Goal: Task Accomplishment & Management: Use online tool/utility

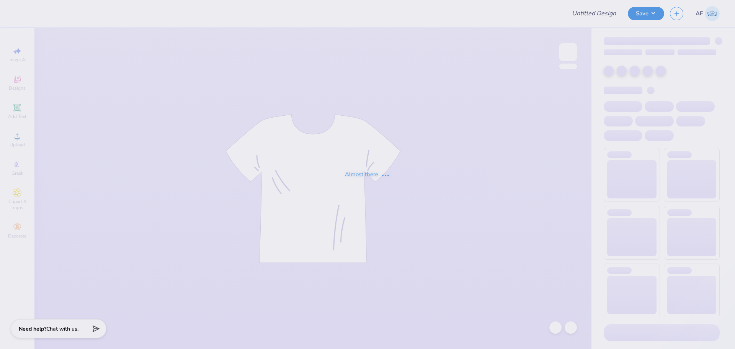
type input "sweats for Tri Sigma"
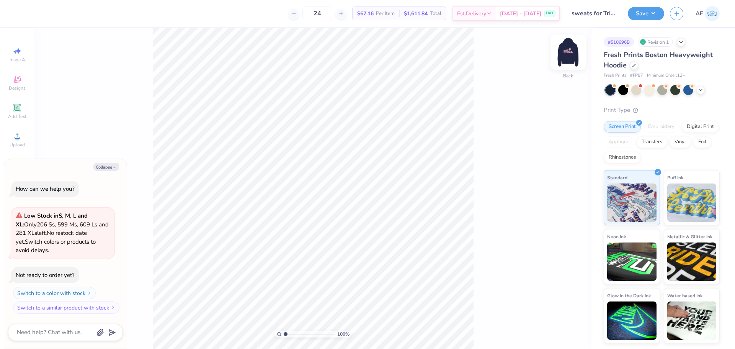
click at [569, 56] on img at bounding box center [568, 52] width 31 height 31
type textarea "x"
type input "3.50"
type input "2.41"
type input "10.47"
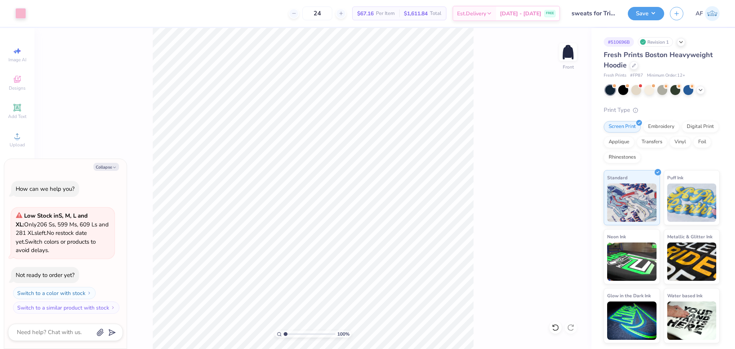
click at [147, 247] on div "100 % Front" at bounding box center [312, 188] width 557 height 321
click at [568, 54] on img at bounding box center [568, 52] width 31 height 31
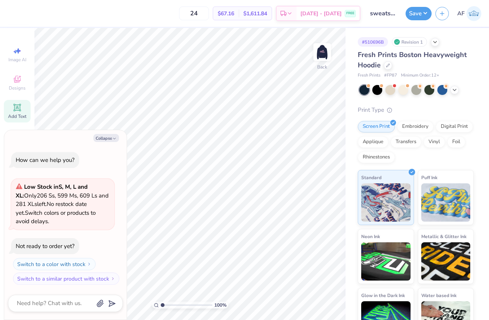
click at [14, 115] on span "Add Text" at bounding box center [17, 116] width 18 height 6
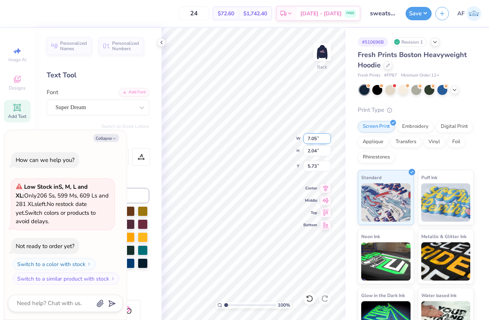
scroll to position [7, 1]
paste textarea "1898"
type textarea "x"
type textarea "1898"
click at [324, 52] on img at bounding box center [322, 52] width 31 height 31
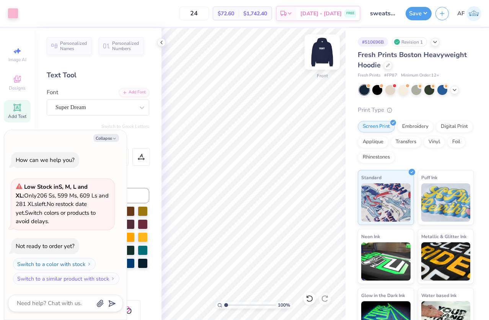
click at [330, 51] on img at bounding box center [322, 52] width 31 height 31
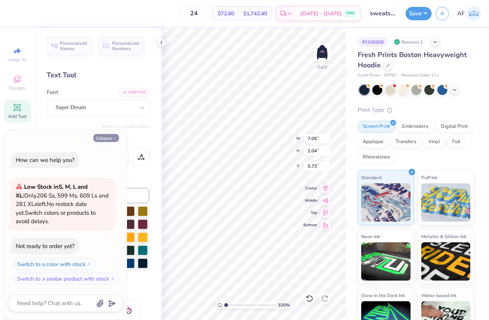
click at [104, 136] on button "Collapse" at bounding box center [106, 138] width 26 height 8
type textarea "x"
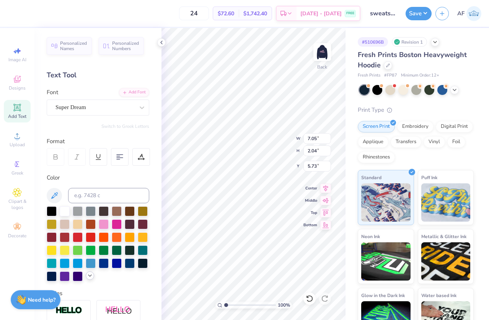
click at [87, 279] on icon at bounding box center [90, 276] width 6 height 6
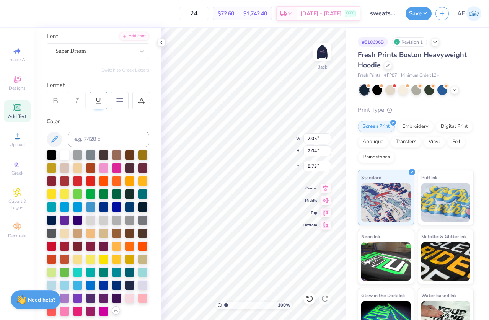
scroll to position [0, 0]
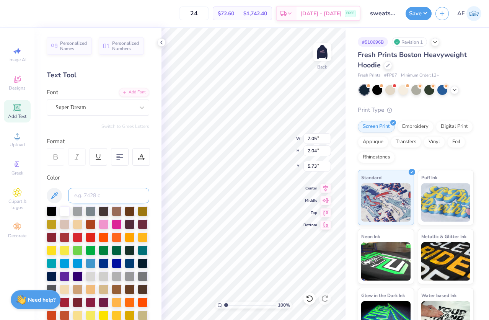
click at [86, 195] on input at bounding box center [108, 195] width 81 height 15
type input "1895"
type textarea "1898"
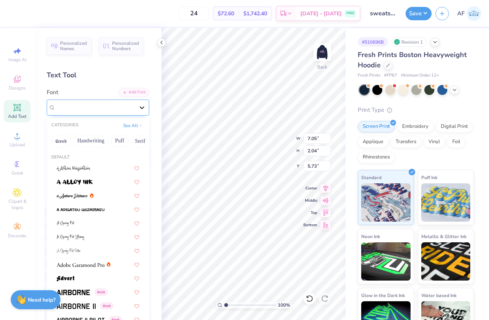
click at [138, 109] on icon at bounding box center [142, 108] width 8 height 8
click at [137, 127] on button "See All" at bounding box center [133, 125] width 24 height 8
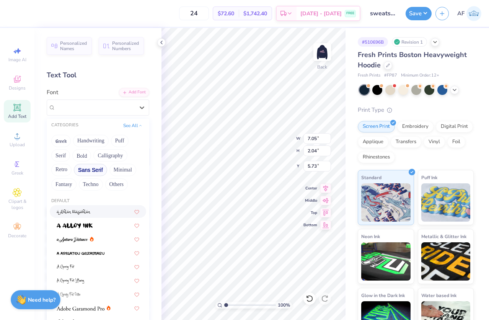
click at [93, 171] on button "Sans Serif" at bounding box center [90, 170] width 33 height 12
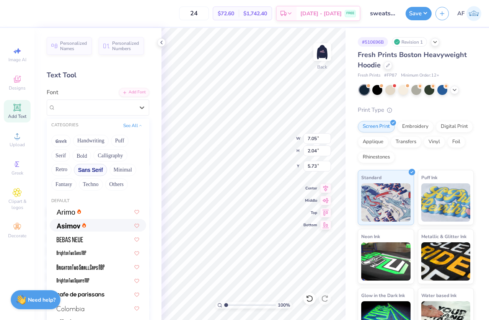
click at [97, 224] on div at bounding box center [98, 225] width 83 height 8
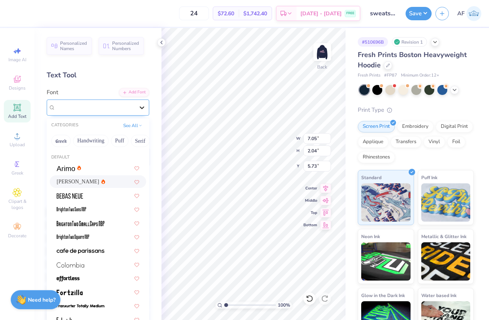
click at [140, 108] on icon at bounding box center [142, 107] width 5 height 3
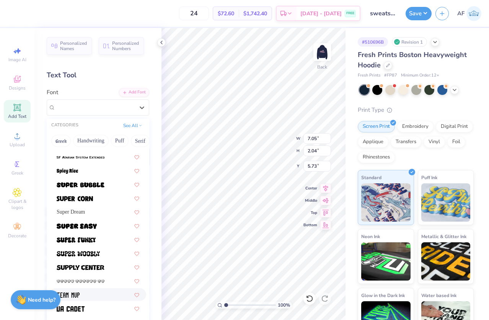
scroll to position [854, 0]
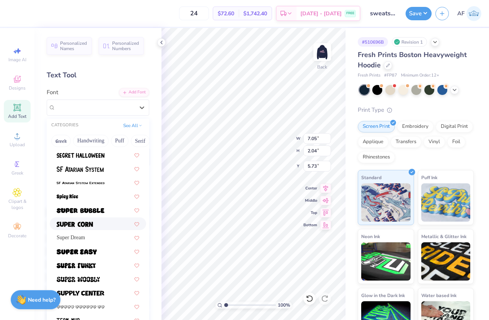
click at [98, 225] on div at bounding box center [98, 224] width 83 height 8
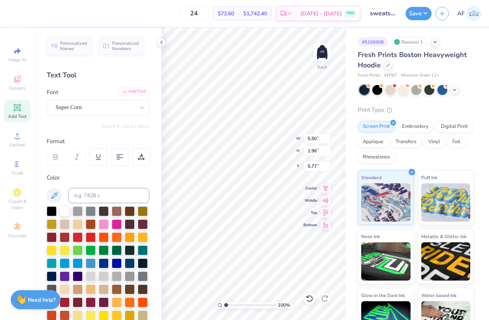
click at [139, 94] on div "Add Font" at bounding box center [134, 91] width 30 height 9
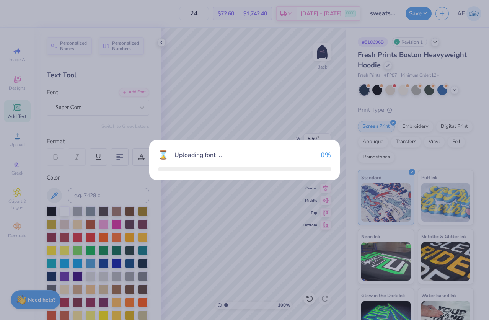
type input "4.04"
type input "2.13"
type input "5.69"
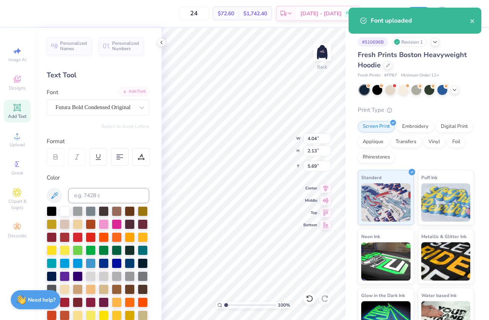
click at [131, 90] on div "Add Font" at bounding box center [134, 91] width 30 height 9
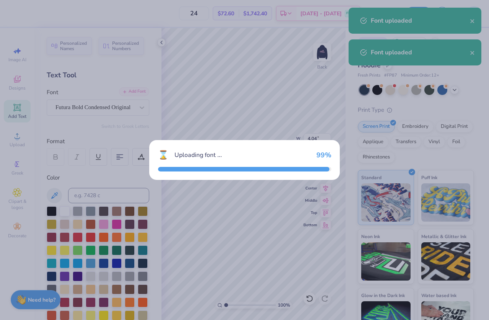
type input "6.22"
type input "2.12"
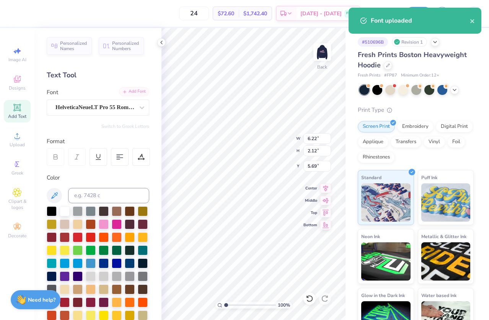
click at [134, 91] on div "Add Font" at bounding box center [134, 91] width 30 height 9
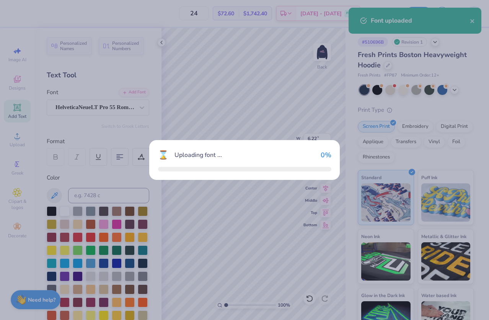
type input "9.28"
type input "2.11"
type input "5.70"
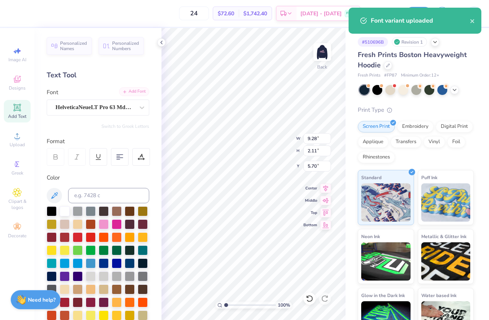
click at [139, 91] on div "Add Font" at bounding box center [134, 91] width 30 height 9
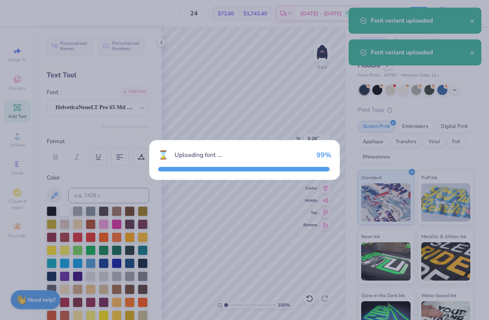
type input "6.96"
type input "2.08"
type input "5.71"
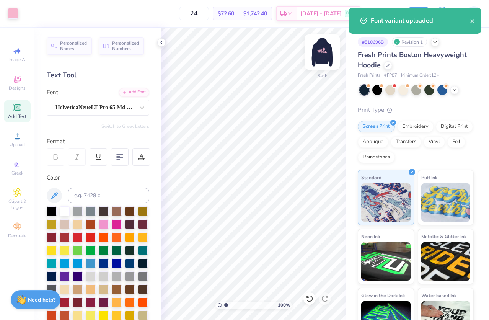
click at [323, 49] on img at bounding box center [322, 52] width 31 height 31
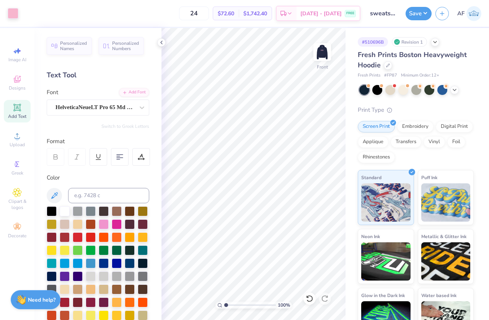
click at [323, 49] on img at bounding box center [322, 51] width 15 height 15
click at [315, 138] on input "6.96" at bounding box center [318, 138] width 28 height 11
type input "3.50"
type input "1.05"
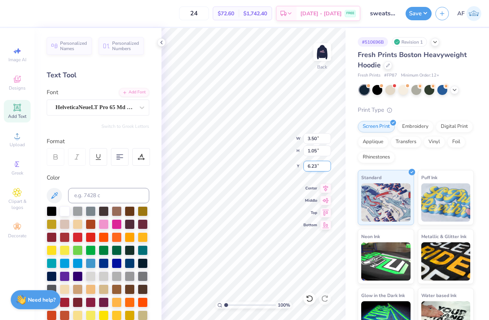
click at [314, 167] on input "6.23" at bounding box center [318, 166] width 28 height 11
type input "3.00"
type input "1"
click at [275, 148] on div "100 % Back W 3.50 3.50 " H 1.05 1.05 " Y 3.00 3.00 " Center Middle Top Bottom" at bounding box center [254, 174] width 184 height 292
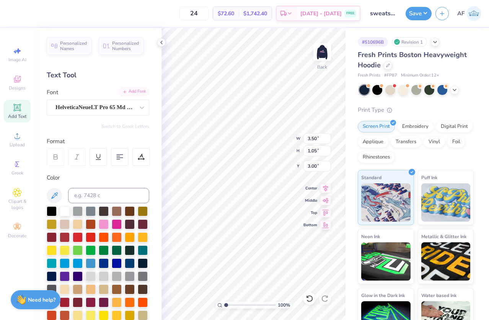
click at [134, 93] on div "Add Font" at bounding box center [134, 91] width 30 height 9
click at [127, 92] on div "Add Font" at bounding box center [134, 91] width 30 height 9
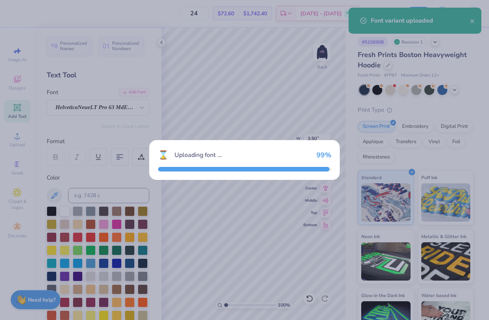
type input "4.67"
type input "1.06"
type input "2.99"
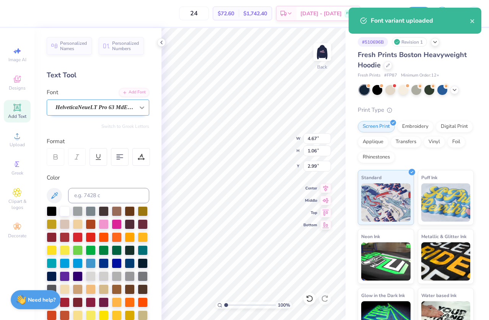
click at [135, 108] on div at bounding box center [142, 108] width 14 height 14
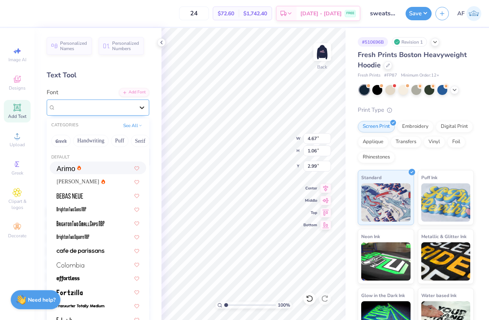
click at [138, 104] on icon at bounding box center [142, 108] width 8 height 8
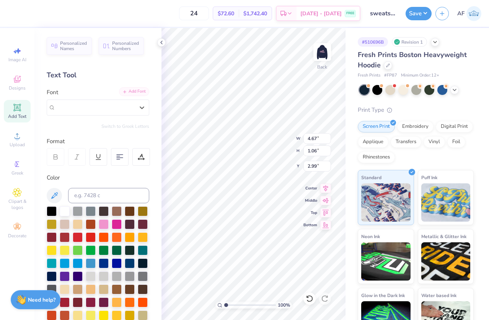
click at [136, 93] on div "Add Font" at bounding box center [134, 91] width 30 height 9
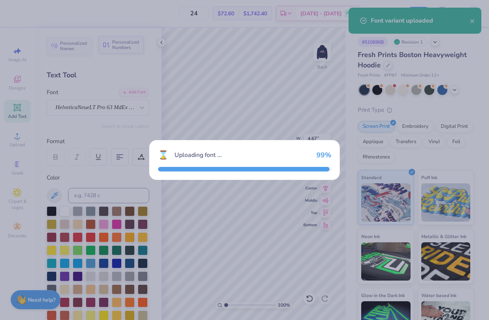
type input "3.86"
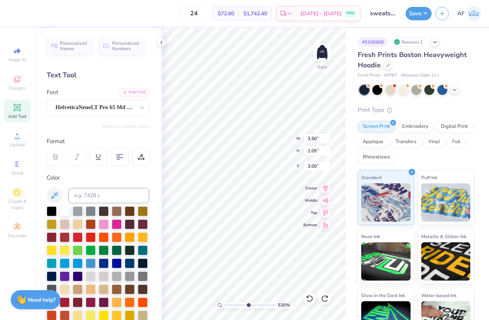
scroll to position [7, 1]
click at [158, 96] on div "24 $72.60 Per Item $1,742.40 Total Est. Delivery Sep 9 - 12 FREE Design Title s…" at bounding box center [244, 160] width 489 height 320
type input "5.2989063711311"
type textarea "898"
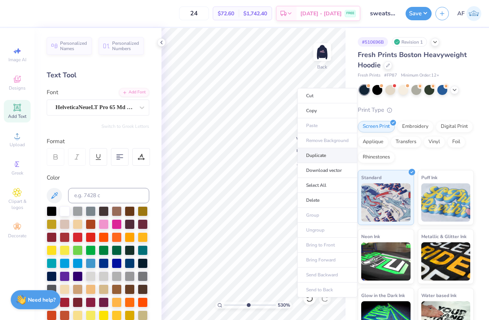
click at [326, 157] on li "Duplicate" at bounding box center [327, 155] width 60 height 15
type input "5.2989063711311"
type input "3.79"
type input "1.06"
type input "3.99"
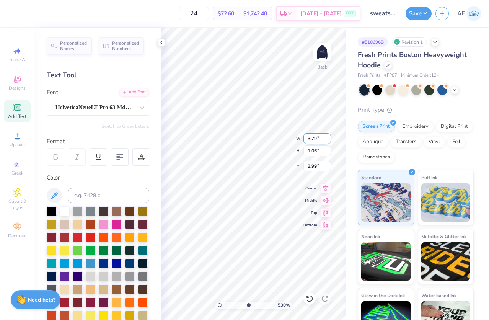
paste textarea "1"
type input "5.2989063711311"
type textarea "1"
type input "5.2989063711311"
type input "3.00"
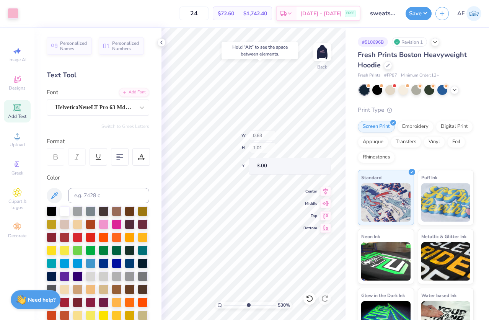
click at [264, 149] on div "530 % Back W 0.63 H 1.01 Y 3.00 Center Middle Top Bottom" at bounding box center [254, 174] width 184 height 292
type input "5.2989063711311"
type input "2.69"
type input "1.05"
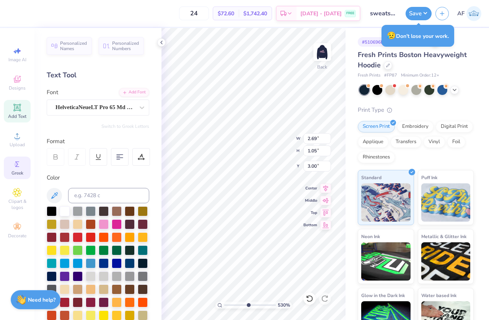
type input "5.2989063711311"
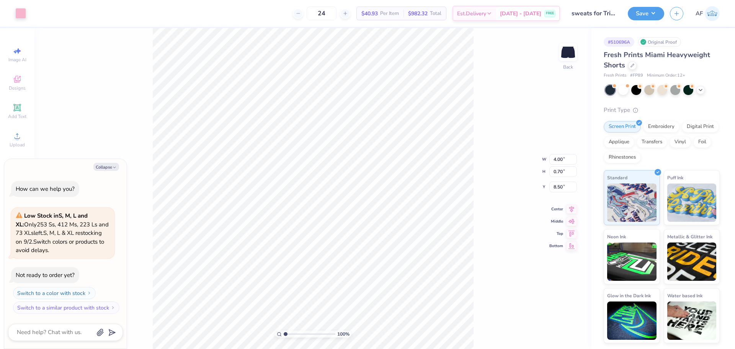
type textarea "x"
type input "0.41"
type input "0.44"
type input "8.60"
type textarea "x"
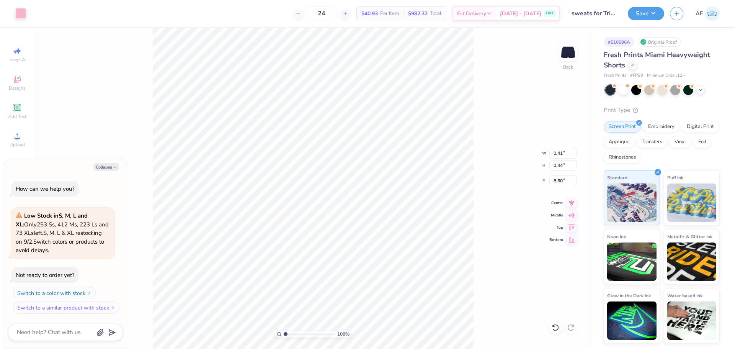
type input "0.54"
type input "0.42"
type input "8.61"
type textarea "x"
type input "8.64"
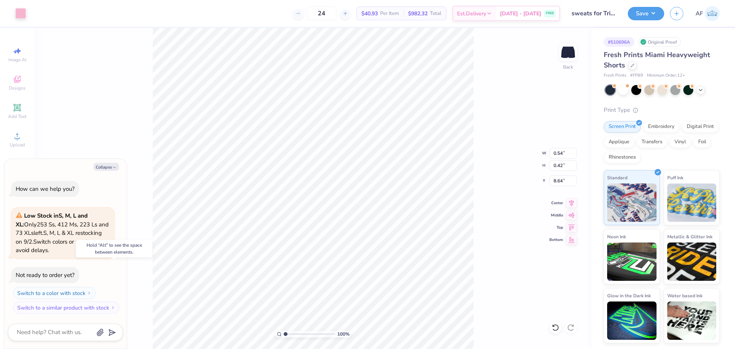
type textarea "x"
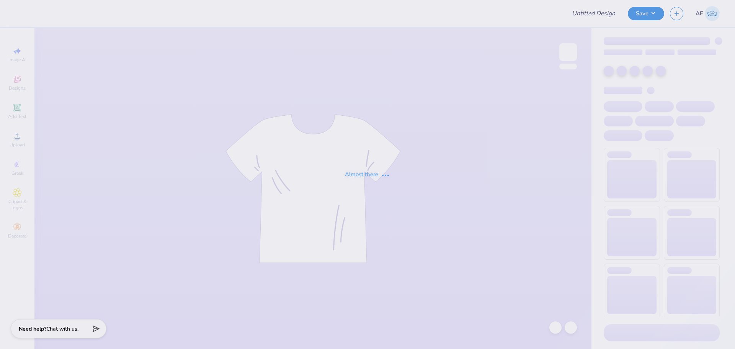
type input "sweats for Tri Sigma"
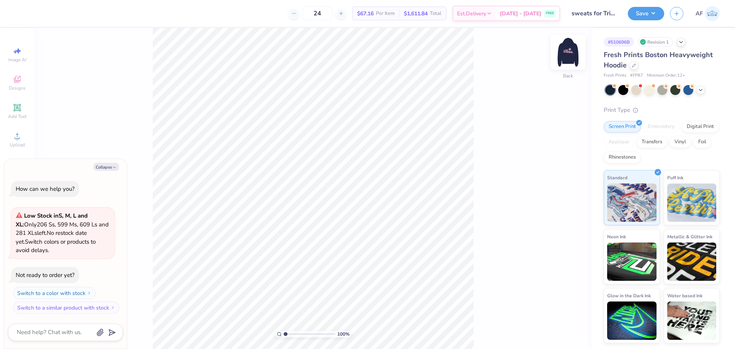
click at [561, 51] on img at bounding box center [568, 52] width 31 height 31
click at [565, 46] on img at bounding box center [568, 52] width 31 height 31
click at [21, 109] on icon at bounding box center [17, 107] width 9 height 9
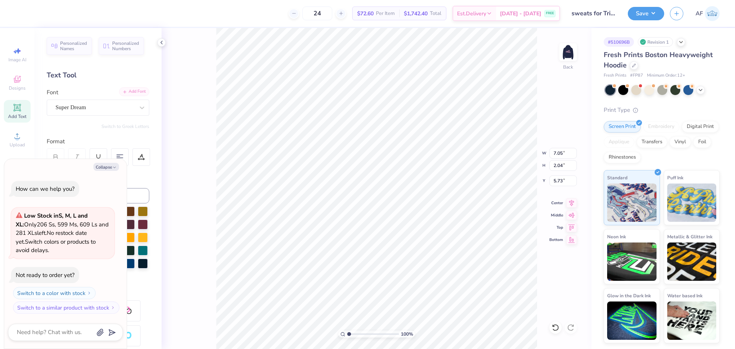
click at [122, 93] on div "Add Font" at bounding box center [134, 91] width 30 height 9
type textarea "x"
type input "7.74"
type input "2.09"
type input "5.70"
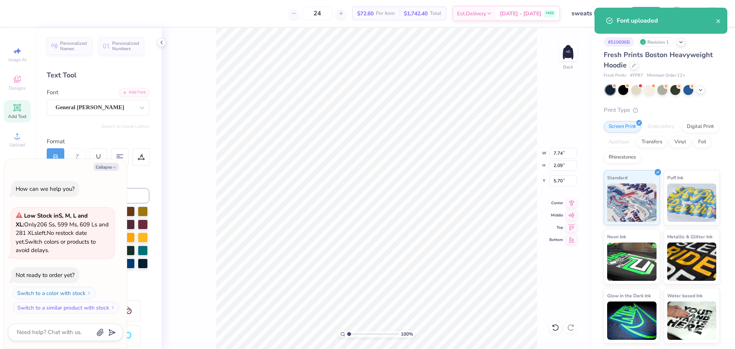
scroll to position [7, 1]
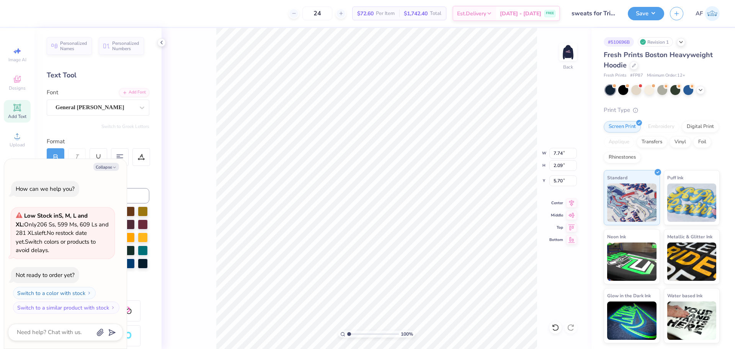
paste textarea "1898"
type textarea "x"
type textarea "1898"
type textarea "x"
type textarea "1898"
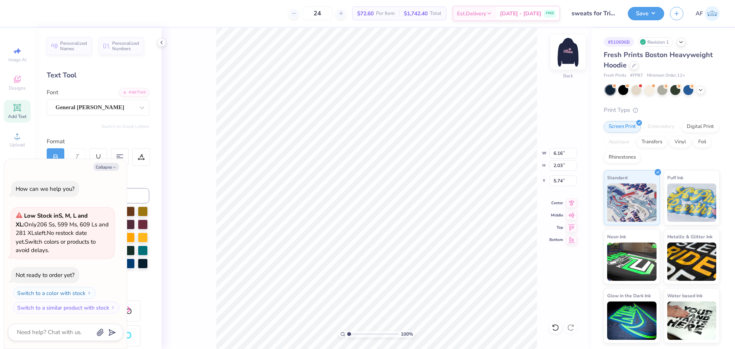
click at [563, 54] on img at bounding box center [568, 52] width 31 height 31
click at [575, 64] on div at bounding box center [567, 51] width 35 height 35
click at [111, 166] on button "Collapse" at bounding box center [106, 167] width 26 height 8
type textarea "x"
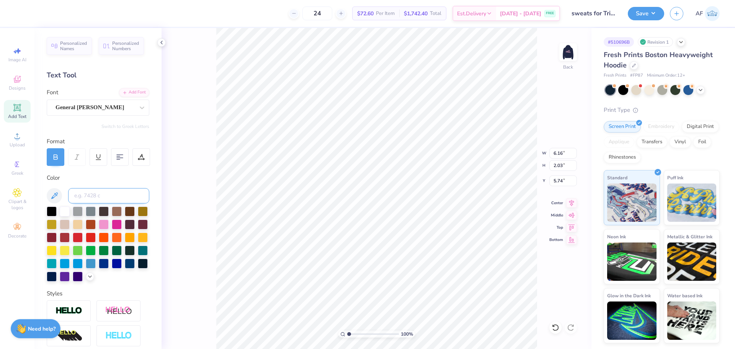
click at [79, 195] on input at bounding box center [108, 195] width 81 height 15
type input "1895"
click at [560, 154] on input "6.16" at bounding box center [563, 153] width 28 height 11
type input "3.50"
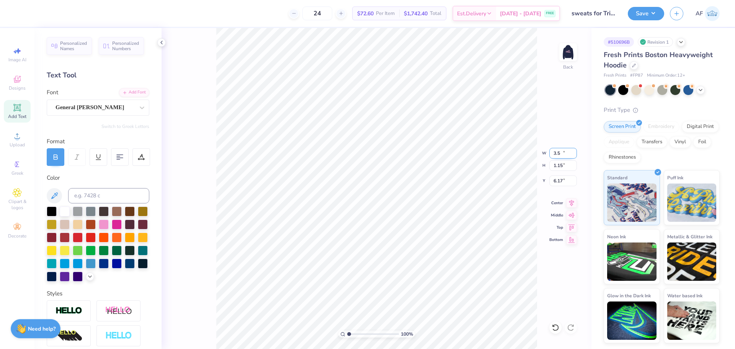
type input "1.15"
click at [557, 181] on input "6.17" at bounding box center [563, 180] width 28 height 11
type input "3.00"
click at [556, 180] on input "3.00" at bounding box center [563, 180] width 28 height 11
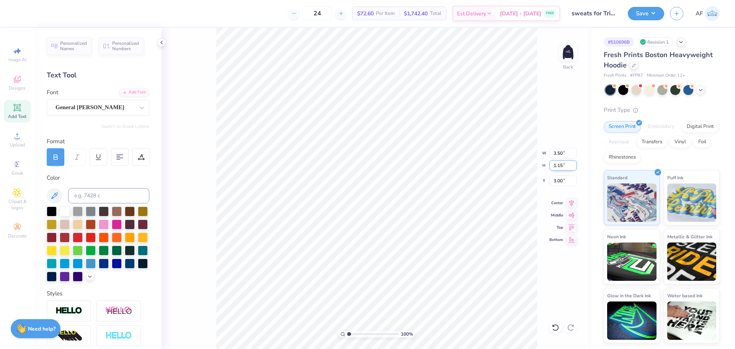
click at [557, 164] on input "1.15" at bounding box center [563, 165] width 28 height 11
type input "2.00"
type input "6.08"
type input "2.58"
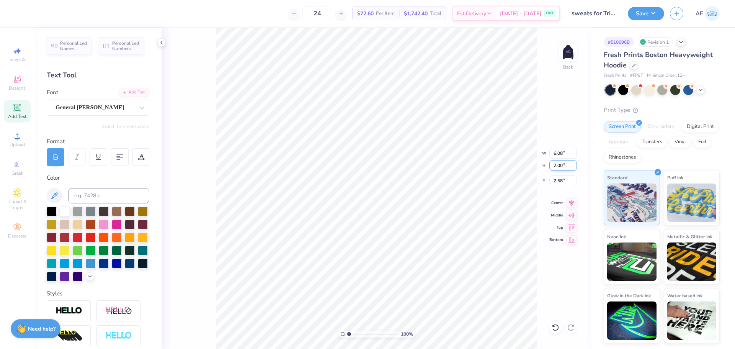
click at [559, 162] on input "2.00" at bounding box center [563, 165] width 28 height 11
click at [556, 152] on input "6.08" at bounding box center [563, 153] width 28 height 11
type input "3"
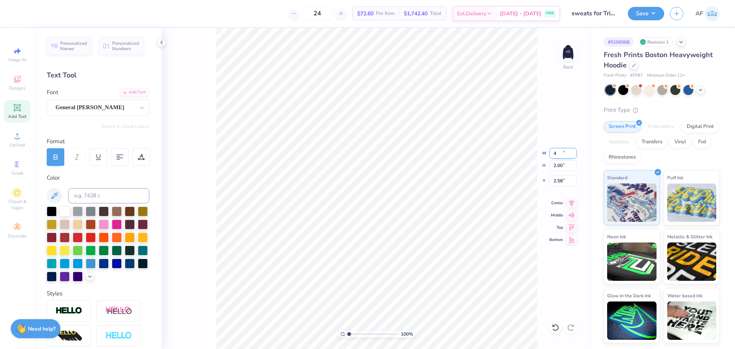
type input "4.00"
type input "1.32"
click at [559, 180] on input "2.92" at bounding box center [563, 180] width 28 height 11
type input "3.00"
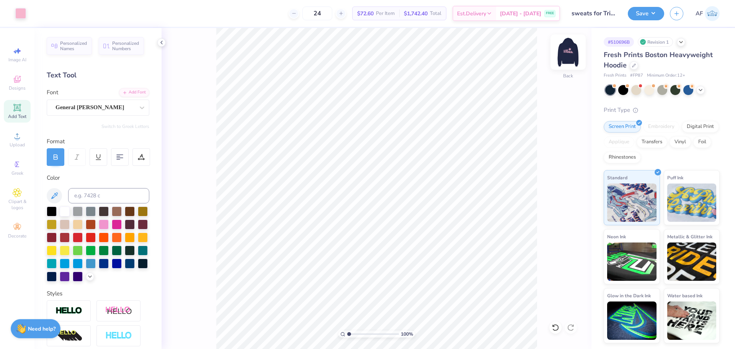
click at [568, 51] on img at bounding box center [568, 52] width 31 height 31
click at [658, 10] on button "Save" at bounding box center [646, 12] width 36 height 13
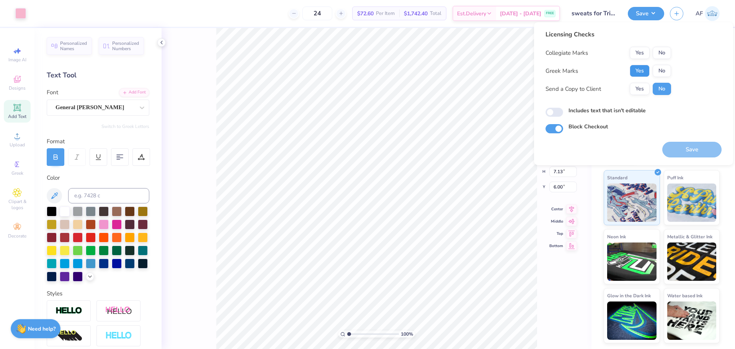
click at [641, 69] on button "Yes" at bounding box center [640, 71] width 20 height 12
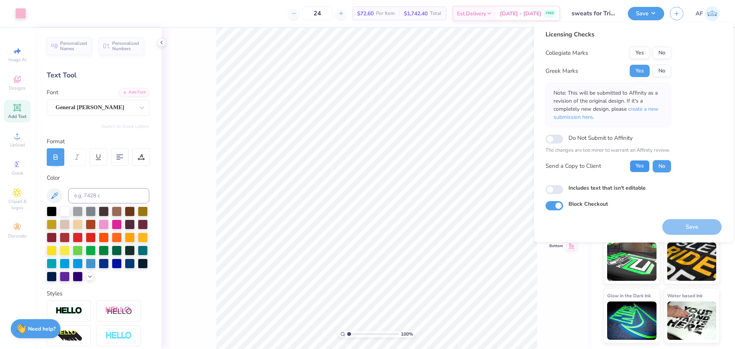
click at [638, 167] on button "Yes" at bounding box center [640, 166] width 20 height 12
click at [657, 52] on button "No" at bounding box center [662, 53] width 18 height 12
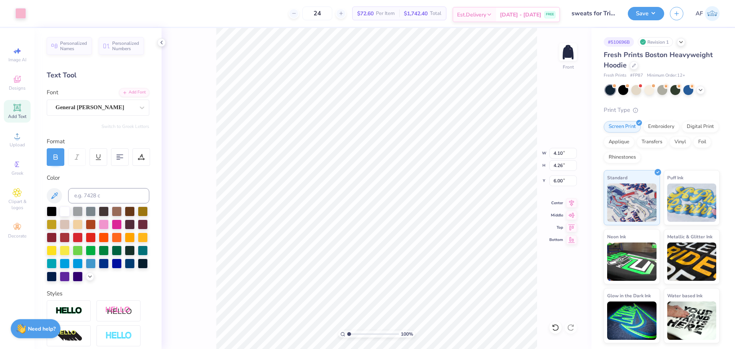
type input "4.10"
type input "4.26"
click at [578, 50] on div "100 % Front W 4.10 4.10 " H 4.26 4.26 " Y 6.00 6.00 " Center Middle Top Bottom" at bounding box center [377, 188] width 430 height 321
click at [557, 55] on div "100 % Front" at bounding box center [377, 188] width 430 height 321
click at [560, 52] on div "100 % Front" at bounding box center [377, 188] width 430 height 321
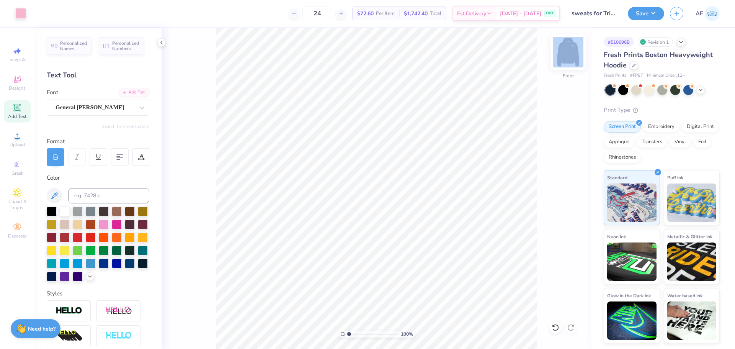
click at [560, 52] on img at bounding box center [568, 52] width 31 height 31
type input "1.94838374793402"
type input "3.00"
type input "1.94838374793402"
type input "5.73"
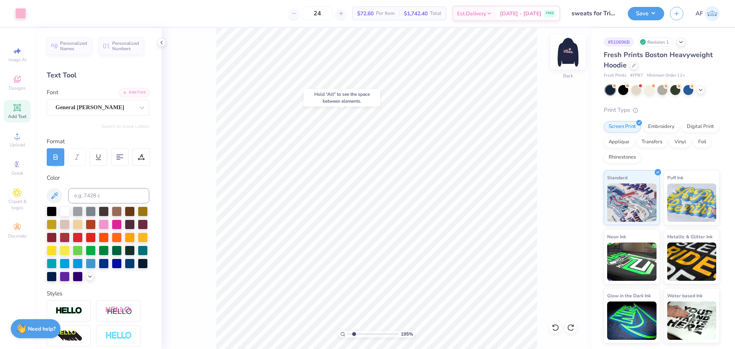
click at [563, 51] on img at bounding box center [568, 52] width 31 height 31
click at [211, 278] on div "118 % Front" at bounding box center [377, 188] width 430 height 321
click at [564, 55] on img at bounding box center [568, 52] width 31 height 31
click at [656, 14] on button "Save" at bounding box center [646, 12] width 36 height 13
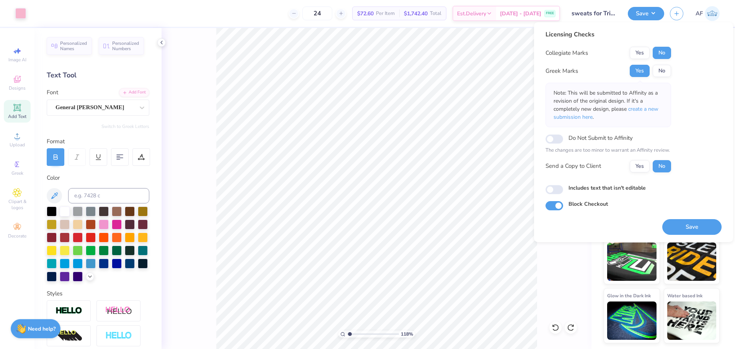
click at [648, 174] on div "Licensing Checks Collegiate Marks Yes No Greek Marks Yes No Note: This will be …" at bounding box center [609, 104] width 126 height 148
click at [644, 169] on button "Yes" at bounding box center [640, 166] width 20 height 12
click at [688, 228] on button "Save" at bounding box center [691, 227] width 59 height 16
type input "1.18145891733022"
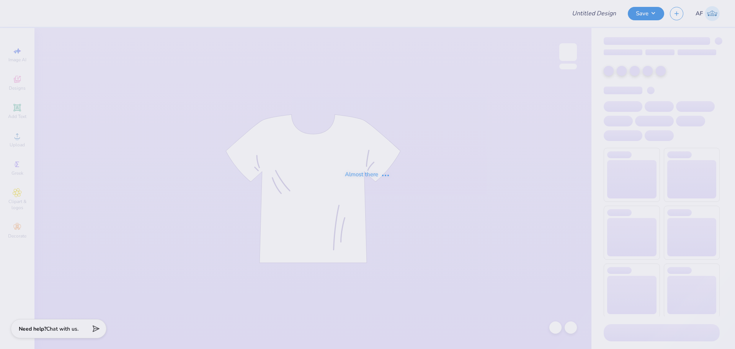
type input "sk parents weekend shirt"
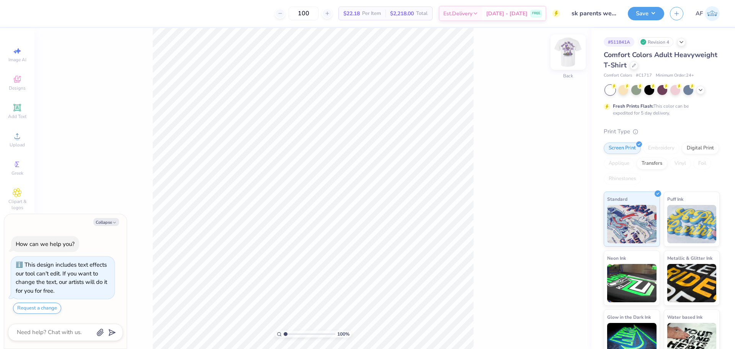
click at [566, 54] on img at bounding box center [568, 52] width 31 height 31
type textarea "x"
type input "1.39584517333908"
type textarea "x"
type input "1.39584517333908"
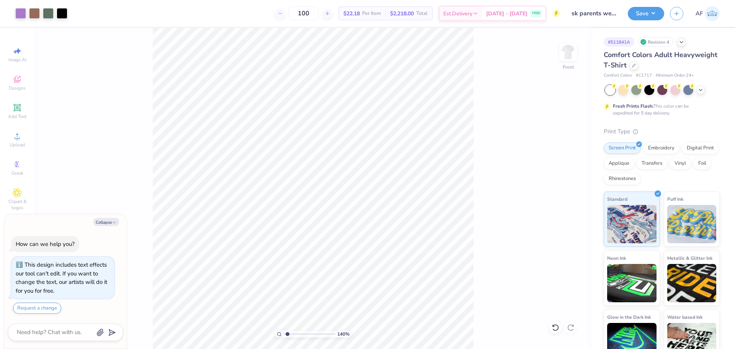
type textarea "x"
type input "1.39584517333908"
type textarea "x"
type input "1.39584517333908"
type textarea "x"
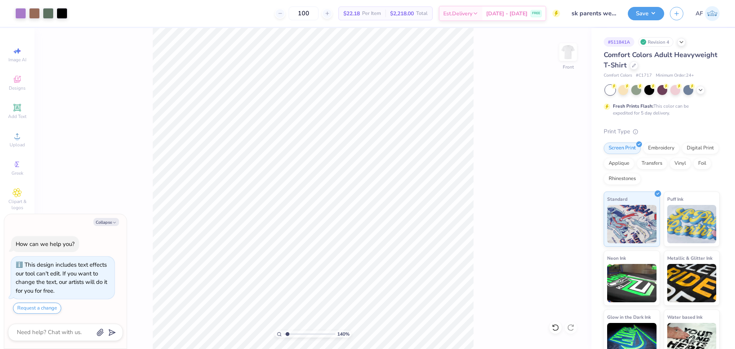
type input "1.39584517333908"
click at [129, 322] on div "140 % Front" at bounding box center [312, 188] width 557 height 321
type textarea "x"
type input "1.39584517333908"
type textarea "x"
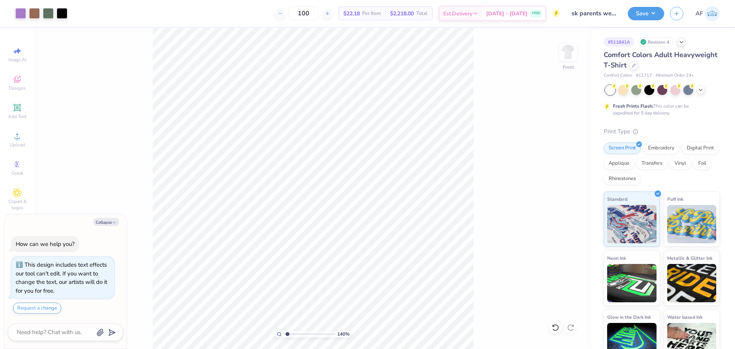
type input "1.39584517333908"
type textarea "x"
type input "1.39584517333908"
type textarea "x"
type input "1.39584517333908"
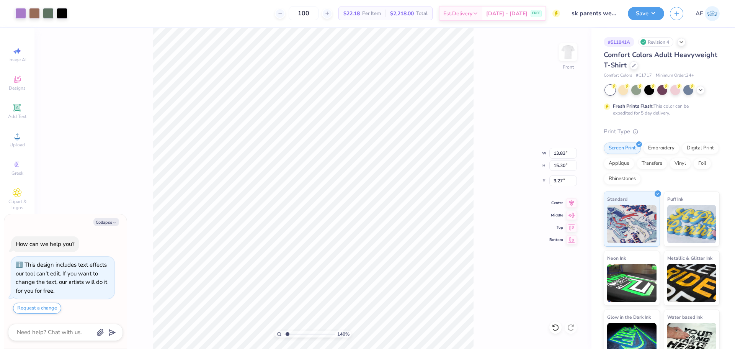
type textarea "x"
type input "1.39584517333908"
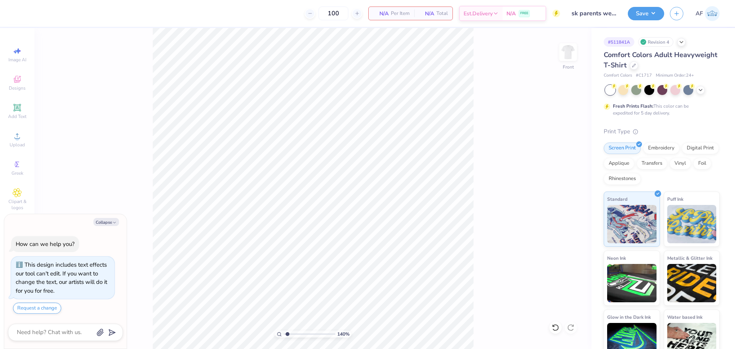
type textarea "x"
type input "1.39584517333908"
type textarea "x"
type input "1.39584517333908"
type textarea "x"
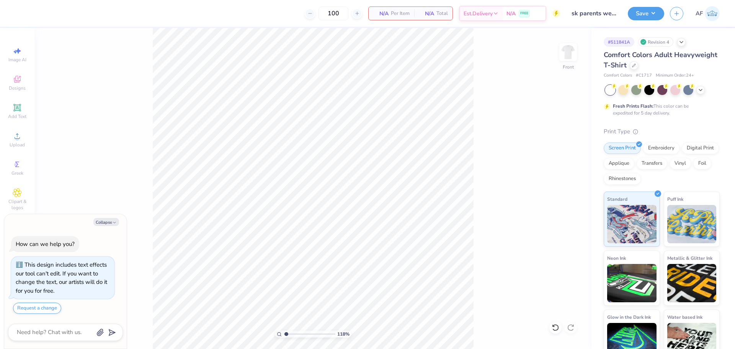
type input "1"
click at [19, 138] on circle at bounding box center [17, 138] width 4 height 4
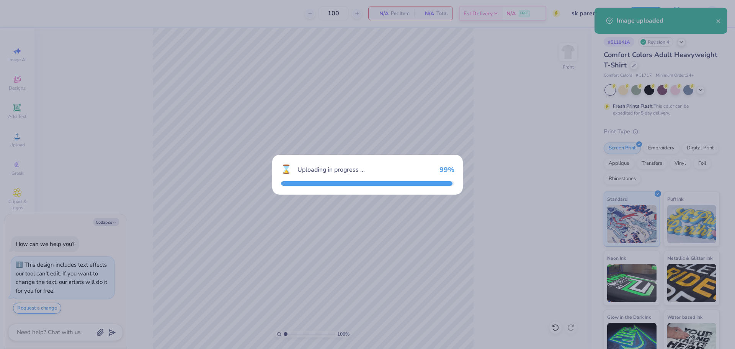
type textarea "x"
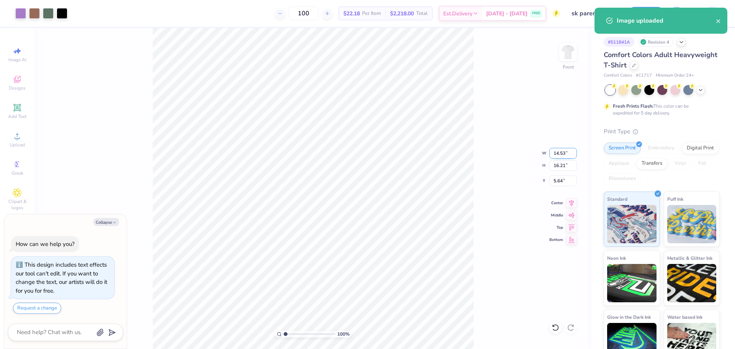
click at [557, 155] on input "14.53" at bounding box center [563, 153] width 28 height 11
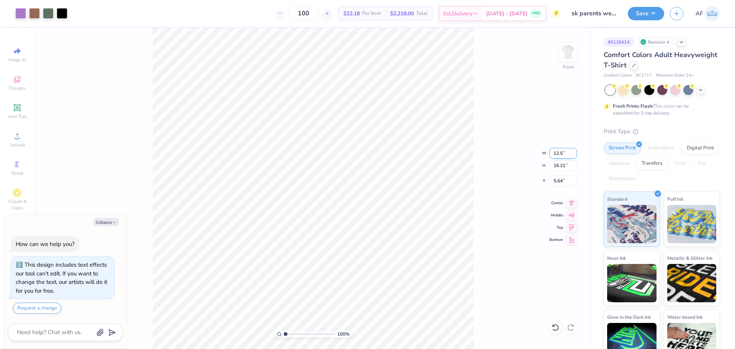
type input "12.5"
type textarea "x"
type input "12.50"
type input "13.95"
click at [557, 183] on input "6.78" at bounding box center [563, 180] width 28 height 11
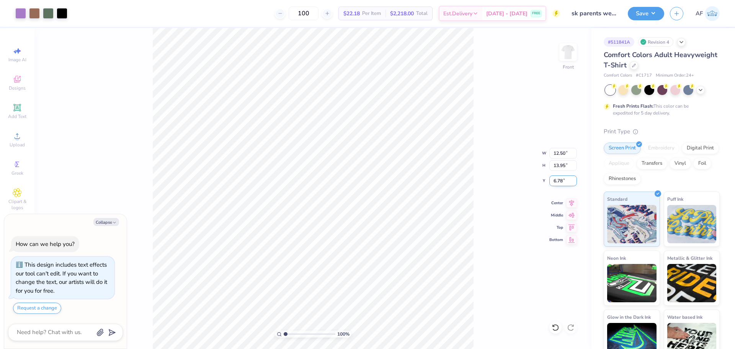
click at [557, 183] on input "6.78" at bounding box center [563, 180] width 28 height 11
type input "3"
type textarea "x"
type input "3.00"
click at [658, 13] on button "Save" at bounding box center [646, 12] width 36 height 13
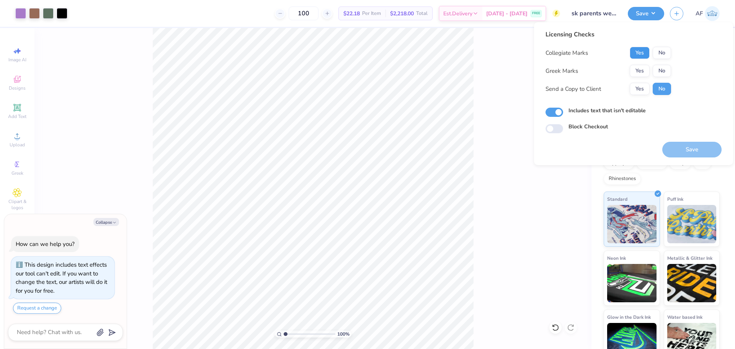
click at [635, 54] on button "Yes" at bounding box center [640, 53] width 20 height 12
click at [635, 72] on button "Yes" at bounding box center [640, 71] width 20 height 12
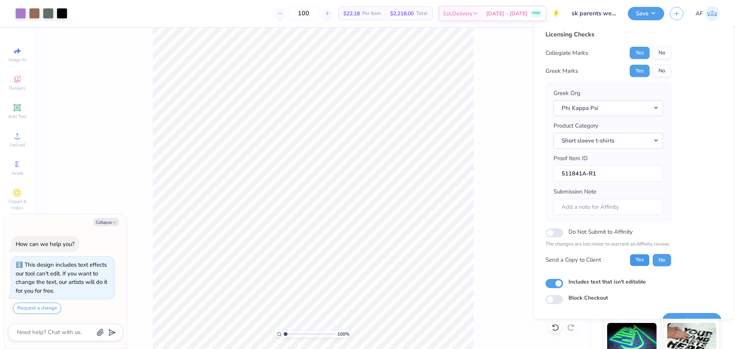
click at [639, 257] on button "Yes" at bounding box center [640, 260] width 20 height 12
type textarea "x"
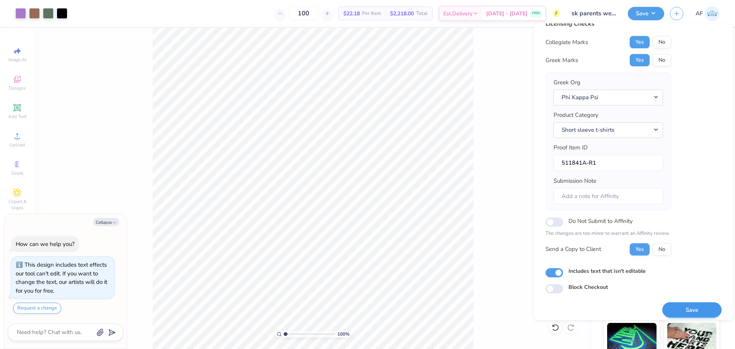
scroll to position [17, 0]
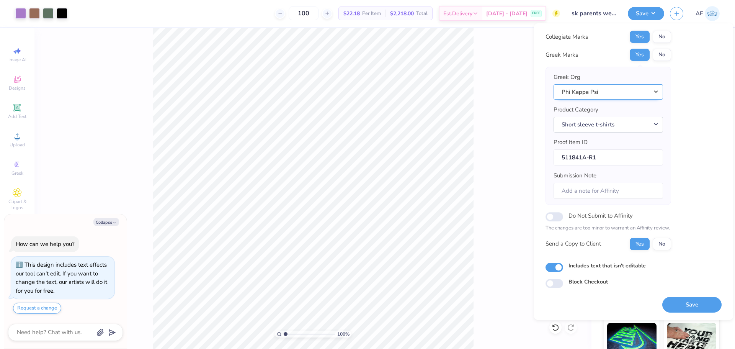
click at [618, 94] on button "Phi Kappa Psi" at bounding box center [608, 92] width 109 height 16
click at [637, 89] on button "Phi Kappa Psi" at bounding box center [608, 92] width 109 height 16
click at [649, 89] on button "Phi Kappa Psi" at bounding box center [608, 92] width 109 height 16
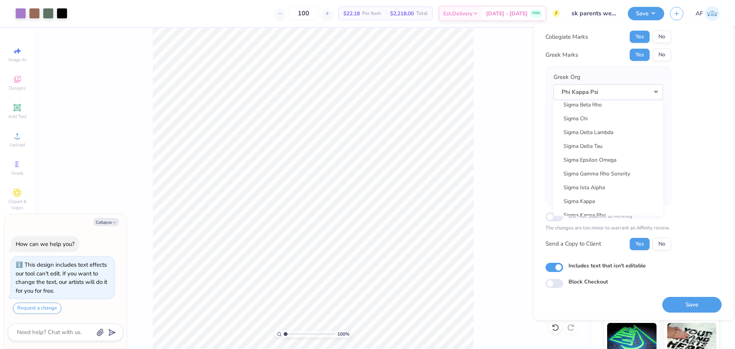
scroll to position [4944, 0]
click at [628, 180] on link "Sigma Kappa" at bounding box center [608, 182] width 103 height 13
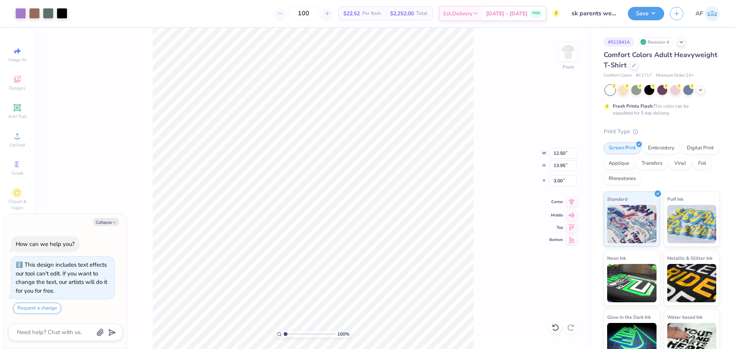
click at [570, 202] on icon at bounding box center [571, 201] width 11 height 9
click at [660, 15] on button "Save" at bounding box center [646, 12] width 36 height 13
click at [656, 14] on button "Save" at bounding box center [646, 12] width 36 height 13
click at [657, 15] on button "Save" at bounding box center [646, 12] width 36 height 13
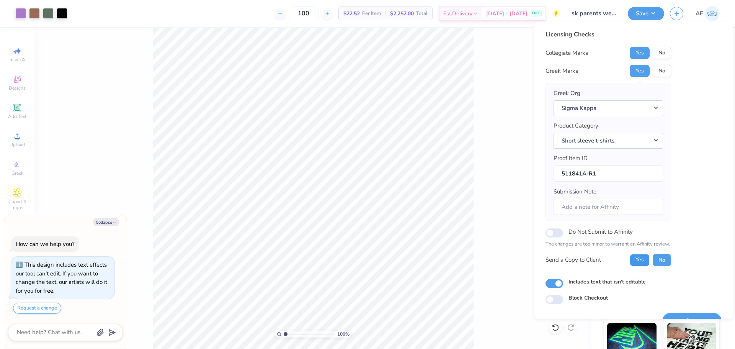
click at [645, 263] on button "Yes" at bounding box center [640, 260] width 20 height 12
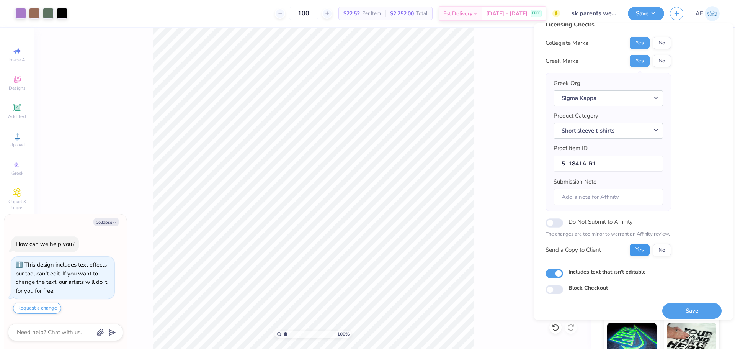
scroll to position [17, 0]
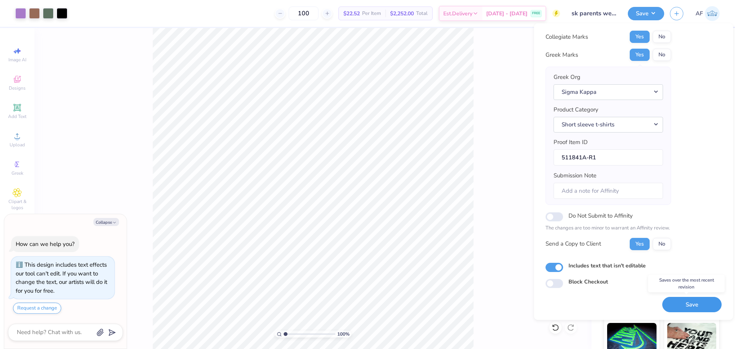
click at [680, 306] on button "Save" at bounding box center [691, 305] width 59 height 16
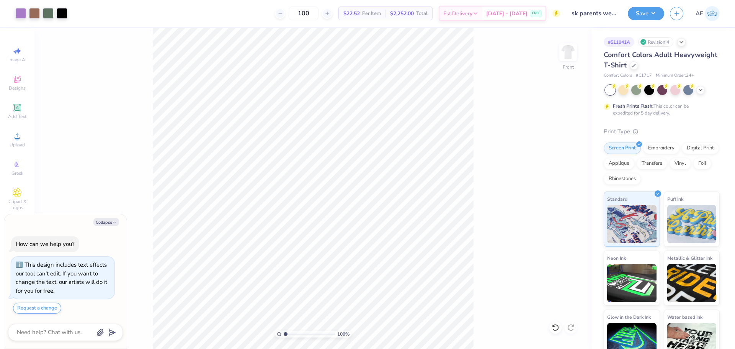
type textarea "x"
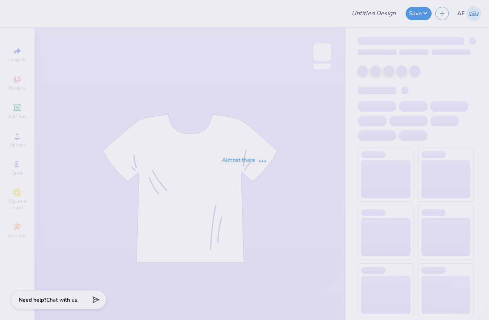
type input "[PERSON_NAME] : [GEOGRAPHIC_DATA]"
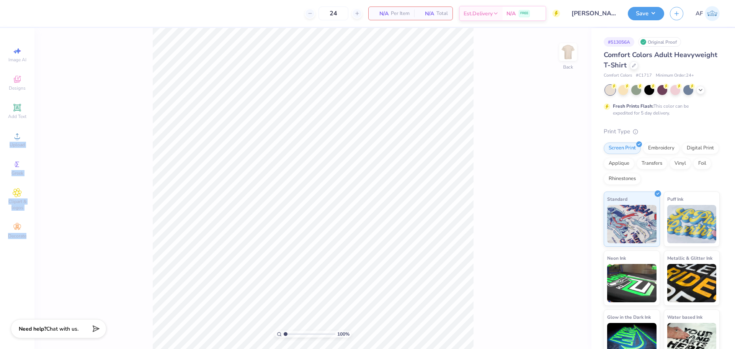
drag, startPoint x: 20, startPoint y: 141, endPoint x: 48, endPoint y: 116, distance: 37.7
click at [48, 116] on div "24 N/A Per Item N/A Total Est. Delivery N/A FREE Design Title [PERSON_NAME] : […" at bounding box center [367, 174] width 735 height 349
click at [19, 75] on icon at bounding box center [17, 79] width 9 height 9
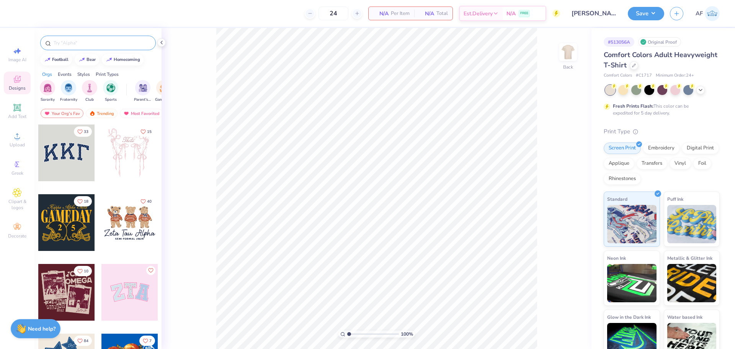
click at [103, 44] on input "text" at bounding box center [102, 43] width 98 height 8
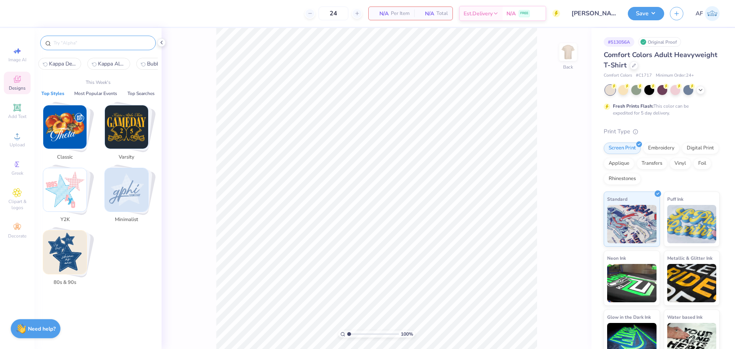
paste input "Three Galloping Horses"
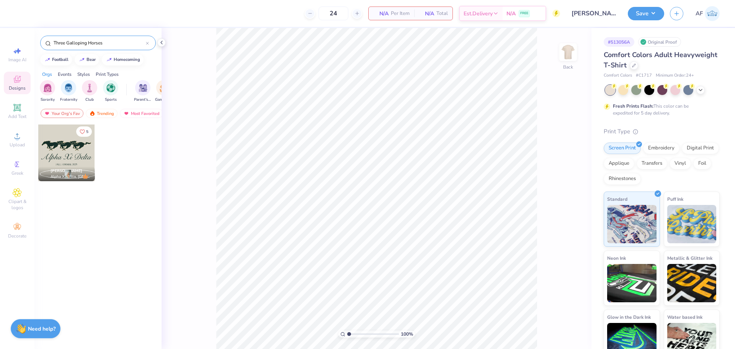
type input "Three Galloping Horses"
click at [61, 153] on div at bounding box center [66, 152] width 57 height 57
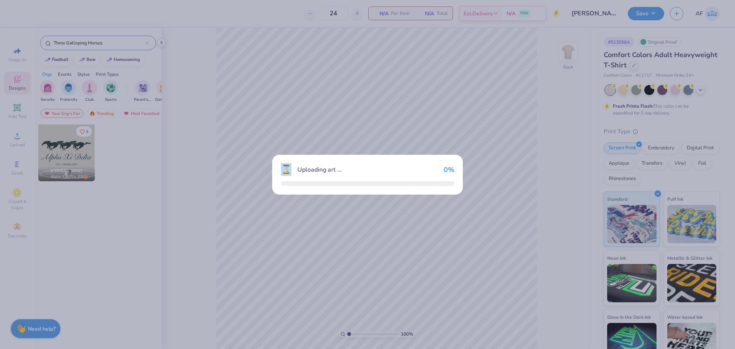
click at [61, 153] on div "⌛ Uploading art ... 0 %" at bounding box center [367, 174] width 735 height 349
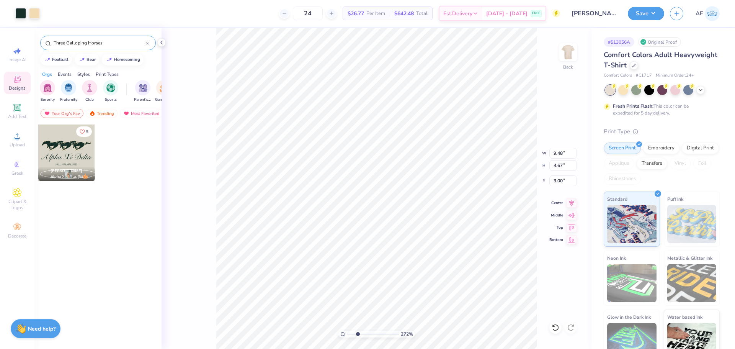
type input "2.71964205036602"
type input "4.33"
type input "1.79"
type input "3.07"
type input "2.71964205036602"
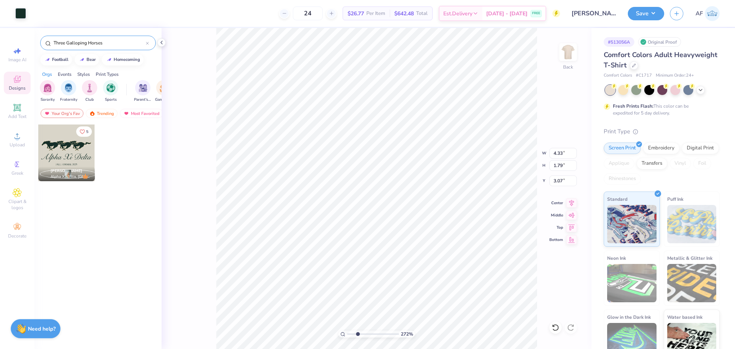
type input "2.87"
type input "2.71964205036602"
type input "2.81"
type input "2.71964205036602"
type input "4.41"
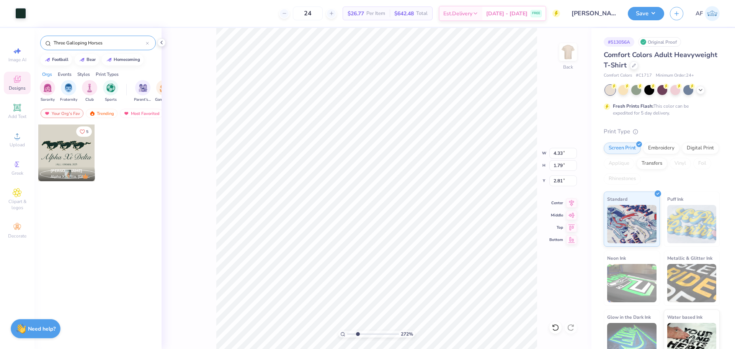
type input "1.90"
type input "3.00"
click at [571, 199] on icon at bounding box center [571, 201] width 11 height 9
type input "2.30193535337791"
type input "9.48"
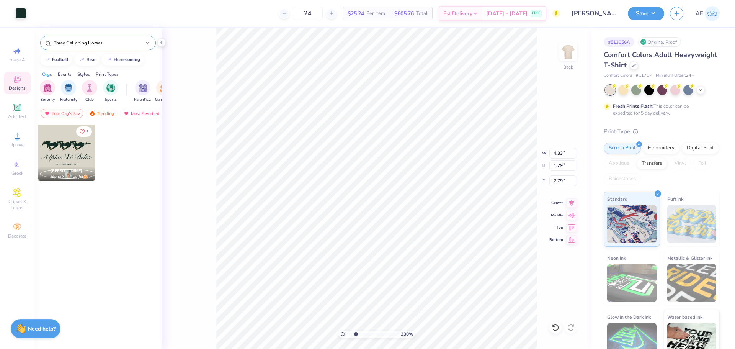
type input "1.59"
type input "5.43"
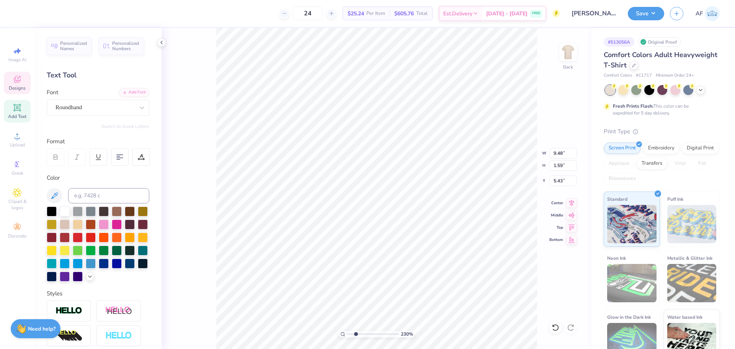
scroll to position [7, 3]
click at [207, 160] on div "230 % Back W 9.48 9.48 " H 1.59 1.59 " Y 5.43 5.43 " Center Middle Top Bottom" at bounding box center [377, 188] width 430 height 321
type input "2.30193535337791"
type textarea "KDelta"
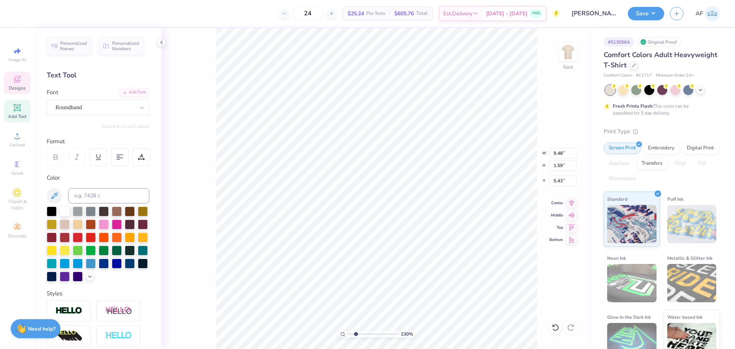
type input "2.30193535337791"
type textarea "KaDelta"
type input "2.30193535337791"
type textarea "KapDelta"
type input "2.30193535337791"
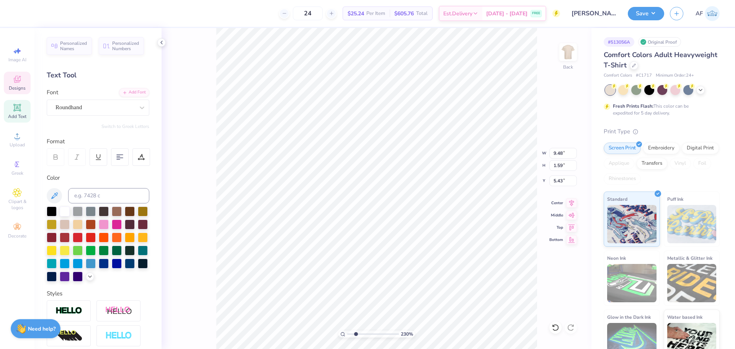
type textarea "KappDelta"
type input "2.30193535337791"
type textarea "KappaDelta"
type input "2.30193535337791"
type input "4.02"
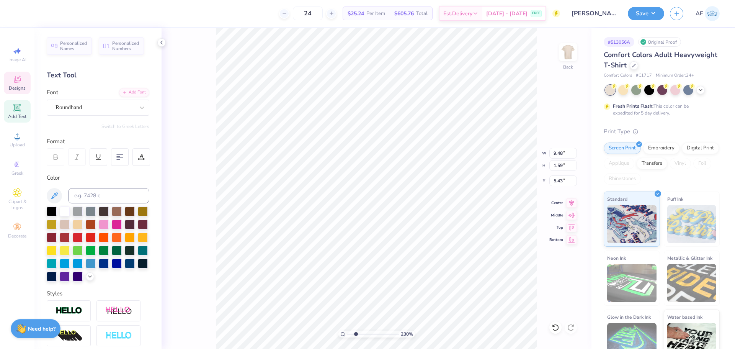
type input "0.34"
type input "7.32"
type input "2.30193535337791"
type textarea "Kappa Delta"
click at [573, 203] on icon at bounding box center [571, 201] width 11 height 9
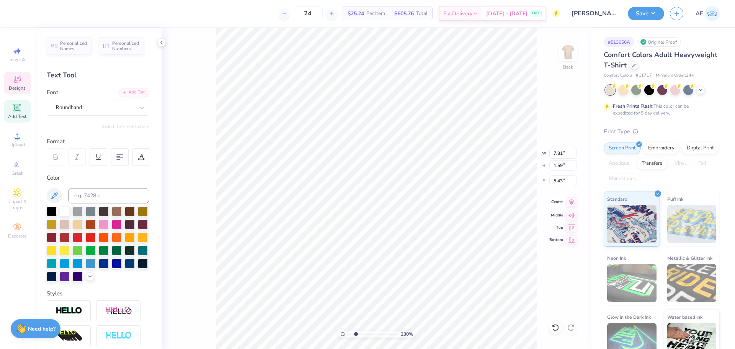
type input "2.30193535337791"
type input "4.02"
type input "0.34"
type input "7.32"
type input "2.30193535337791"
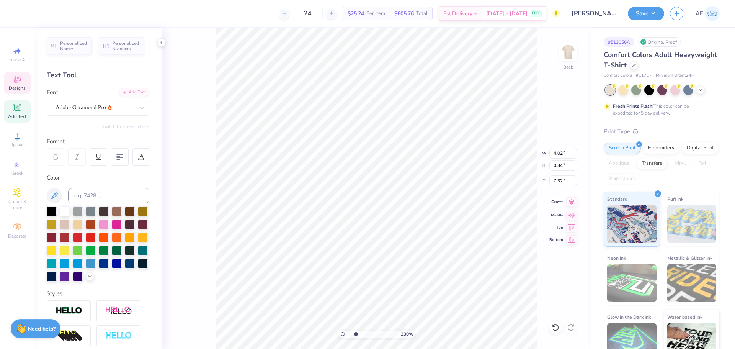
type input "7.81"
type input "1.59"
type input "5.43"
type input "2.30193535337791"
type input "4.57"
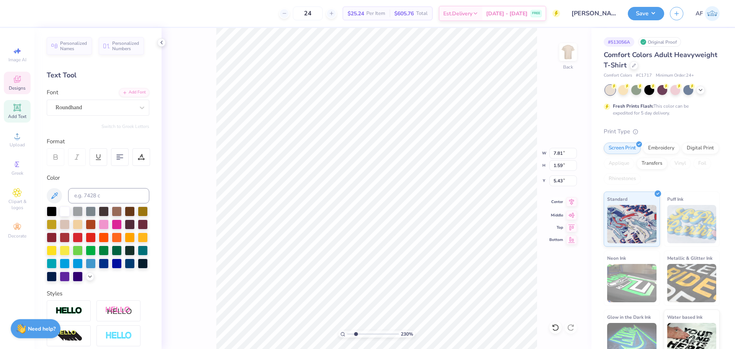
type input "0.93"
type input "5.25"
type input "2.30193535337791"
type input "4.81"
type input "2.30193535337791"
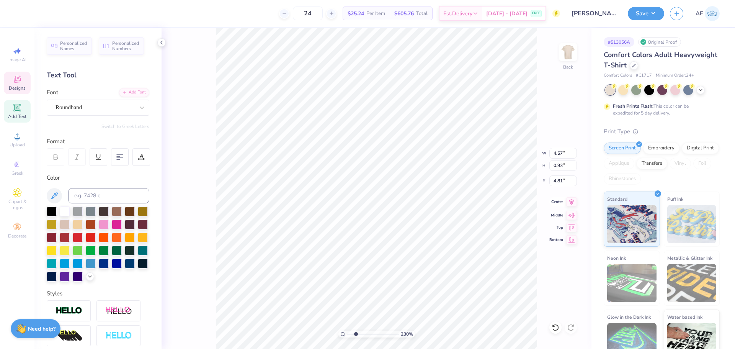
type input "2.95"
type input "2.79"
click at [570, 205] on icon at bounding box center [571, 201] width 11 height 9
type input "2.30193535337791"
click at [557, 153] on input "4.57" at bounding box center [563, 153] width 28 height 11
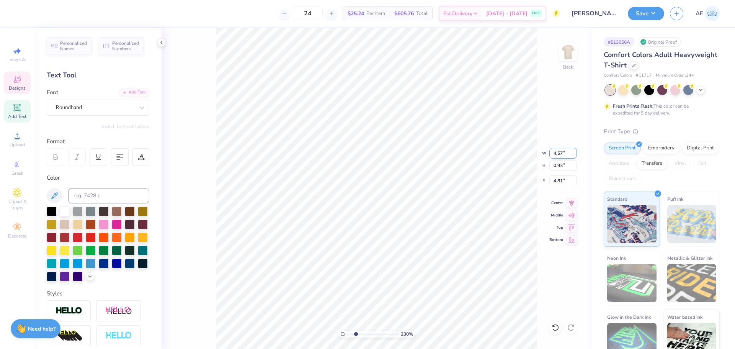
click at [557, 153] on input "4.57" at bounding box center [563, 153] width 28 height 11
type input "4"
type input "2.30193535337791"
type input "4.00"
type input "0.81"
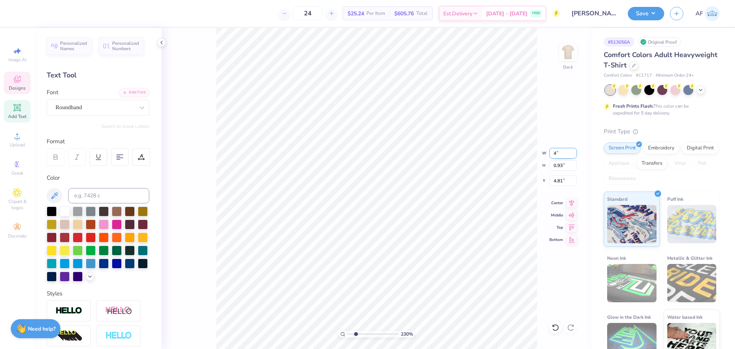
type input "4.87"
type input "2.30193535337791"
type input "2.89"
type input "2.30193535337791"
click at [560, 155] on input "4.33" at bounding box center [563, 153] width 28 height 11
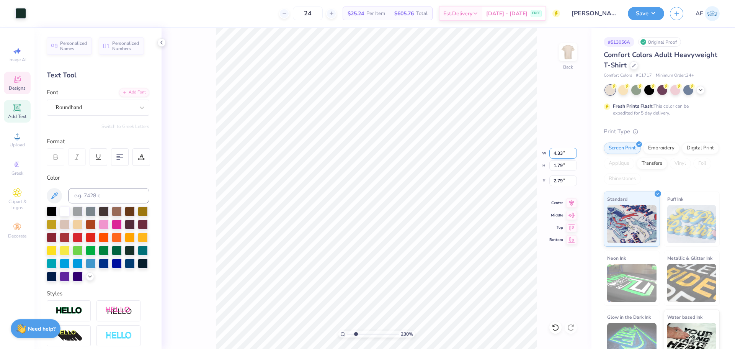
click at [560, 155] on input "4.33" at bounding box center [563, 153] width 28 height 11
type input "4"
type input "2.30193535337791"
type input "4.00"
type input "1.65"
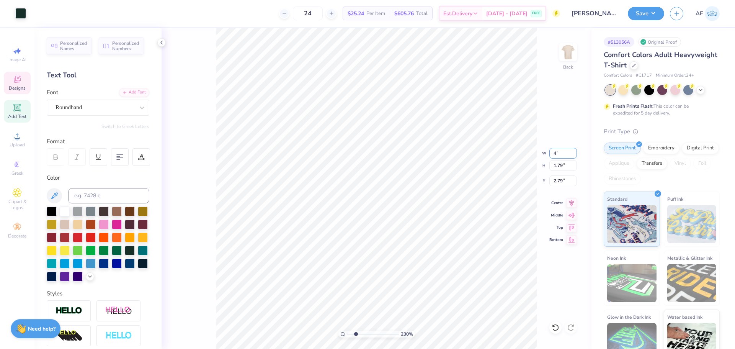
type input "2.86"
type input "2.30193535337791"
type input "3.21"
type input "2.30193535337791"
type input "2.86"
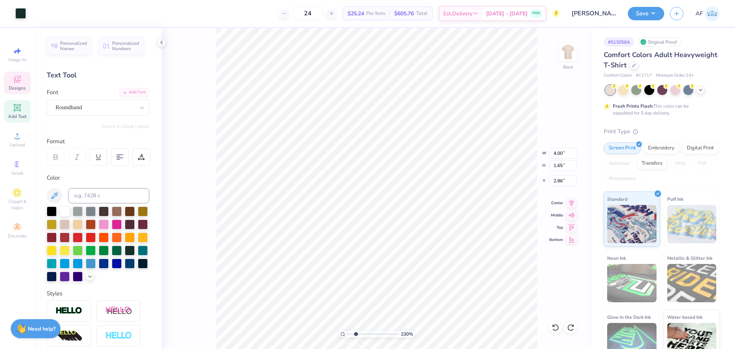
type input "2.30193535337791"
type input "3.10"
type input "2.30193535337791"
type input "4.14"
type input "2.58"
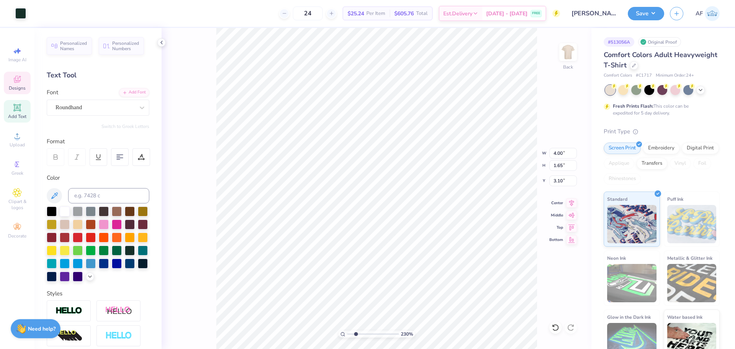
type input "2.30193535337791"
type input "0.81"
type input "4.87"
drag, startPoint x: 568, startPoint y: 200, endPoint x: 557, endPoint y: 193, distance: 12.4
click at [569, 201] on icon at bounding box center [571, 202] width 11 height 9
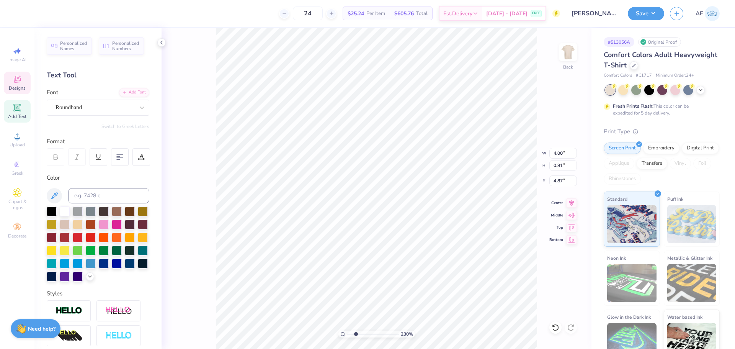
type input "2.30193535337791"
type input "1.65"
type input "3.10"
click at [569, 204] on icon at bounding box center [571, 201] width 11 height 9
type input "2.30193535337791"
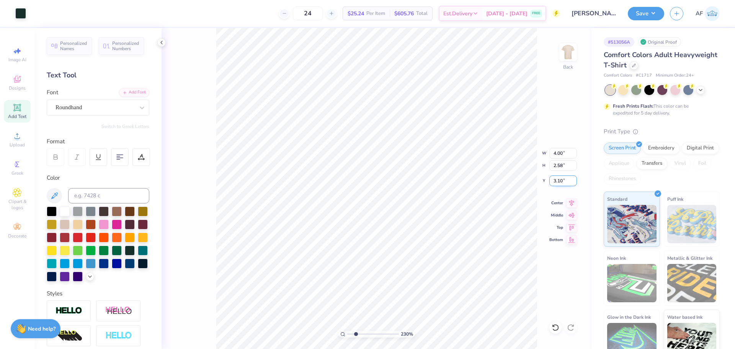
click at [559, 182] on input "3.10" at bounding box center [563, 180] width 28 height 11
type input "3"
type input "2.30193535337791"
type input "3.00"
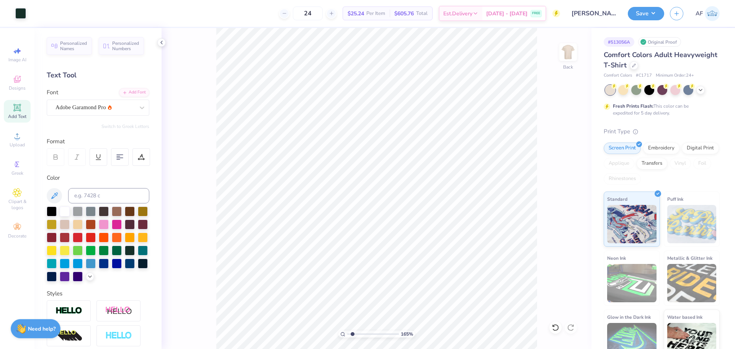
click at [560, 194] on div "165 % Back" at bounding box center [377, 188] width 430 height 321
type input "1.6491337272538"
click at [555, 152] on input "4.00" at bounding box center [563, 153] width 28 height 11
type input "3"
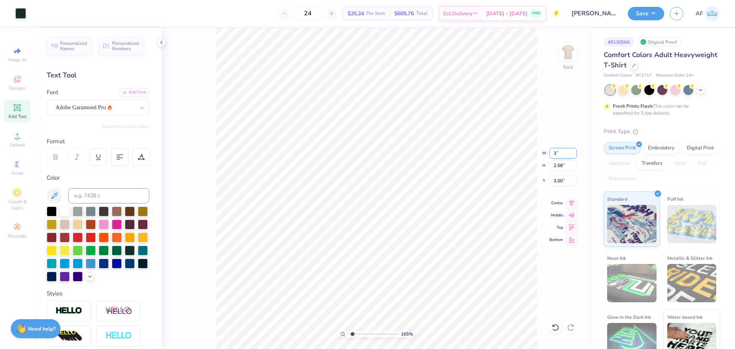
type input "1.6491337272538"
type input "3.00"
type input "1.94"
type input "3.32"
type input "3.5"
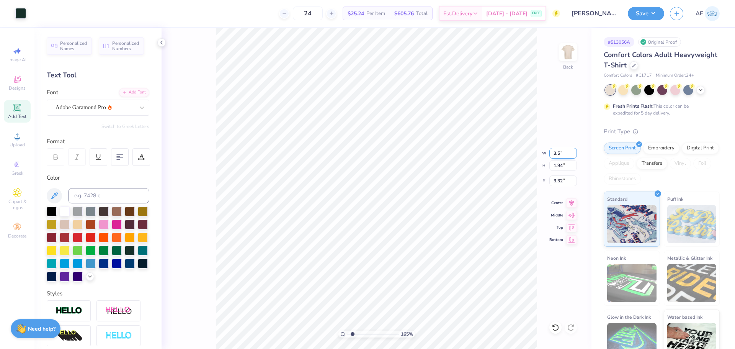
type input "1.6491337272538"
type input "3.50"
type input "2.26"
click at [557, 181] on input "3.16" at bounding box center [563, 180] width 28 height 11
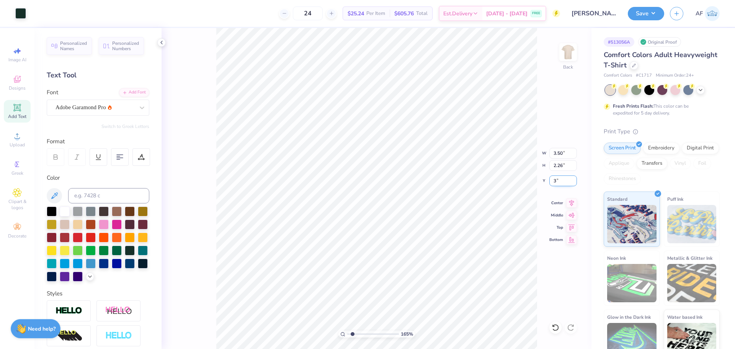
type input "3"
type input "1.6491337272538"
type input "3.00"
click at [569, 55] on img at bounding box center [568, 52] width 31 height 31
click at [13, 79] on icon at bounding box center [17, 79] width 9 height 9
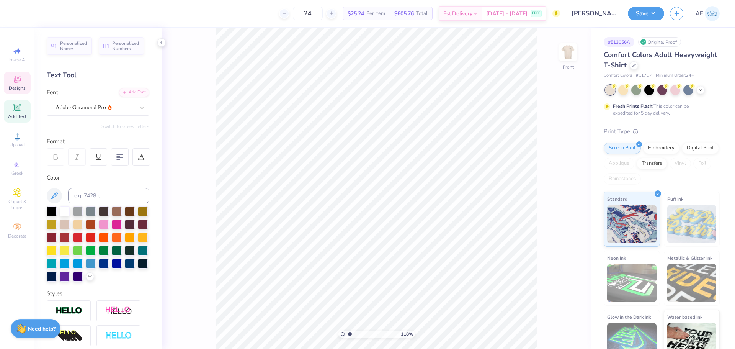
type input "1.18145891733022"
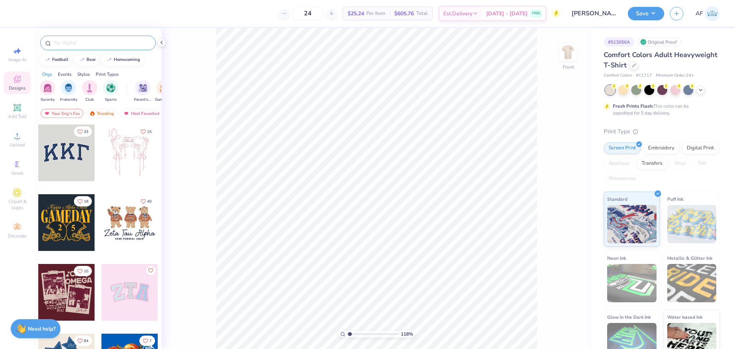
click at [71, 41] on input "text" at bounding box center [102, 43] width 98 height 8
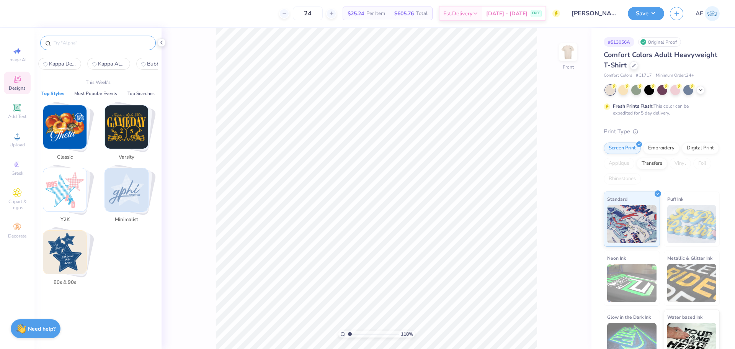
paste input "Three Galloping Horses"
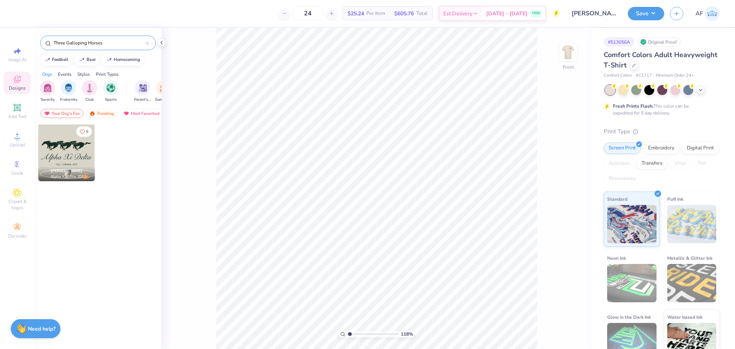
type input "Three Galloping Horses"
click at [67, 165] on div at bounding box center [66, 152] width 57 height 57
type input "1.18145891733022"
type input "1.62"
type input "5.47"
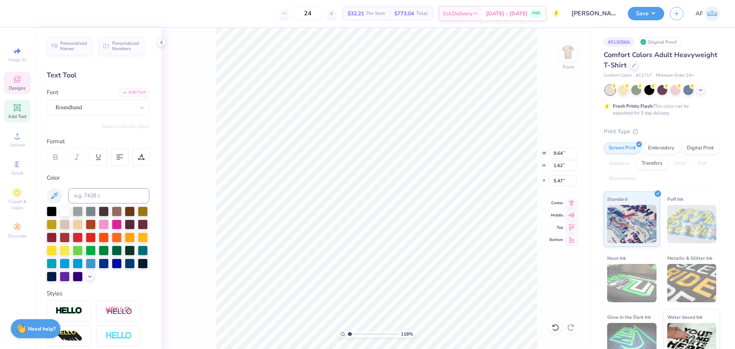
scroll to position [7, 1]
click at [454, 176] on li "Download vector" at bounding box center [454, 173] width 60 height 15
type input "1.18145891733022"
type textarea "K"
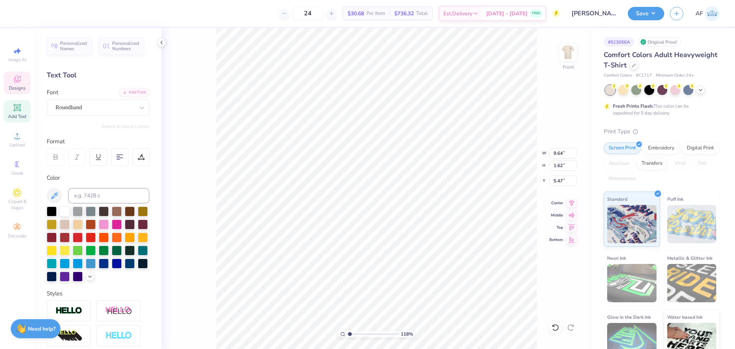
scroll to position [7, 1]
type input "1.18145891733022"
type textarea "Ka"
type input "1.18145891733022"
type textarea "Kap"
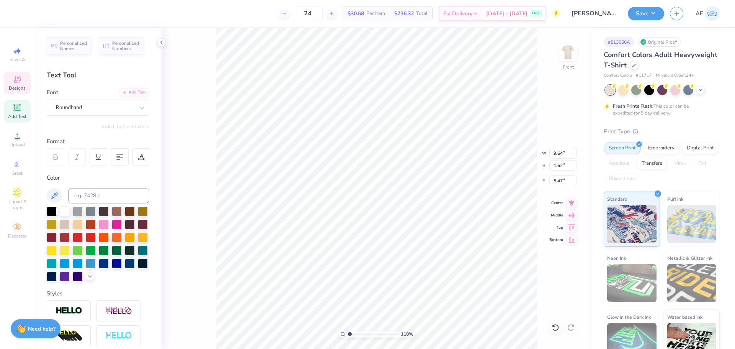
type input "1.18145891733022"
type textarea "Kapp"
type input "1.18145891733022"
type textarea "Kappa"
type input "1.18145891733022"
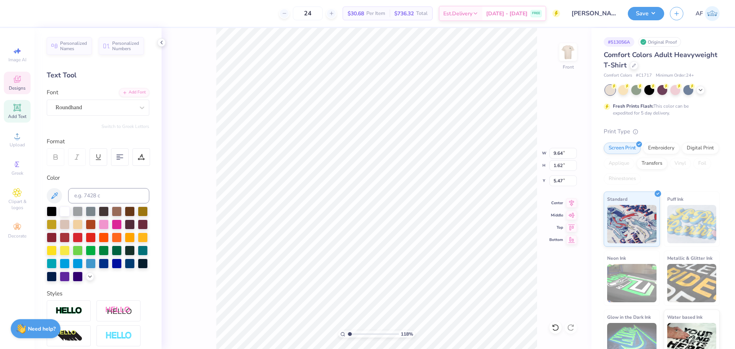
type textarea "Kappa"
type input "1.18145891733022"
type textarea "Kappa D"
type input "1.18145891733022"
type textarea "Kappa De"
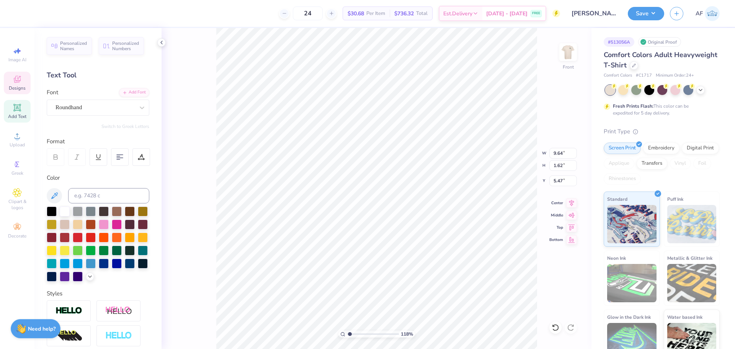
type input "1.18145891733022"
type textarea "Kappa Del"
type input "1.18145891733022"
type textarea "Kappa Delt"
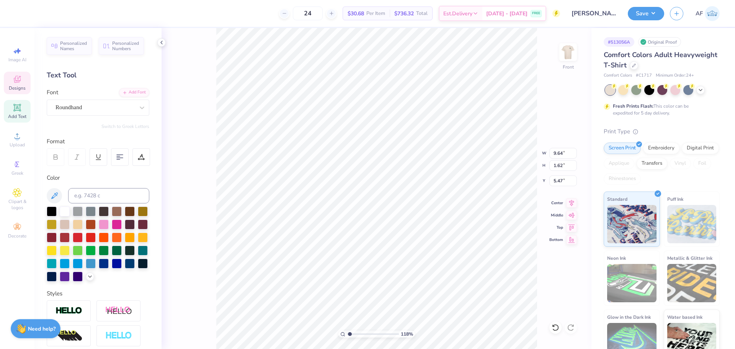
type input "1.18145891733022"
type textarea "Kappa Delta"
click at [573, 205] on icon at bounding box center [571, 201] width 11 height 9
click at [12, 143] on span "Upload" at bounding box center [17, 145] width 15 height 6
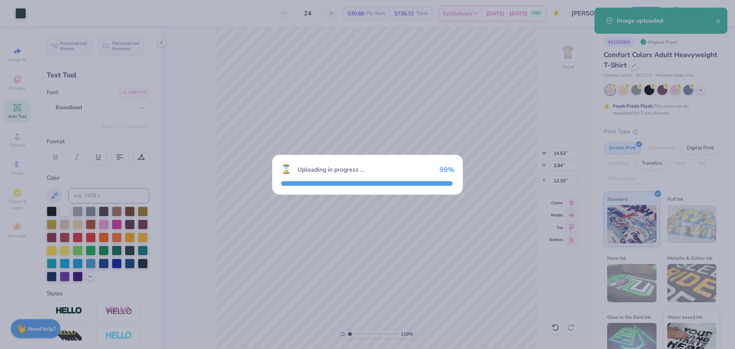
type input "1.18145891733022"
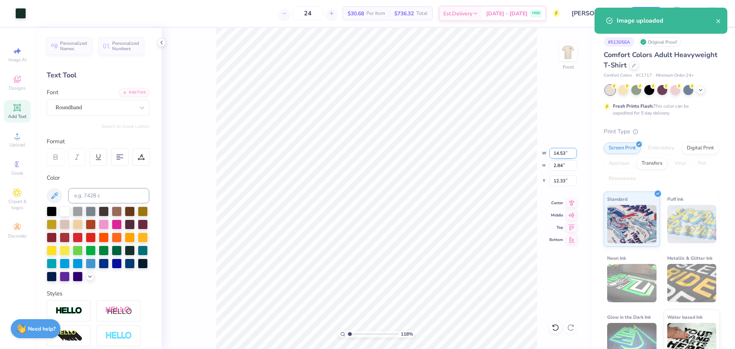
click at [559, 152] on input "14.53" at bounding box center [563, 153] width 28 height 11
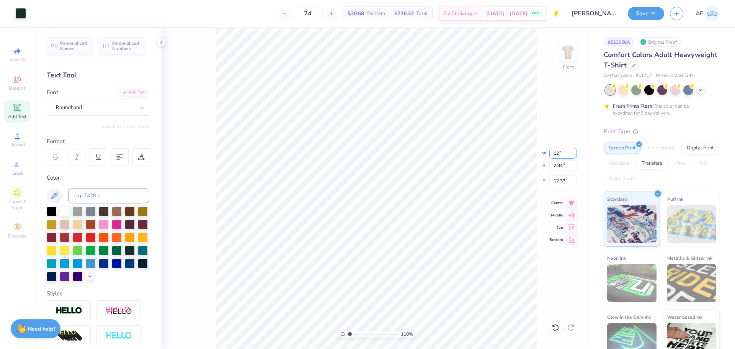
type input "12"
type input "1.18145891733022"
type input "12.00"
type input "2.34"
type input "12.58"
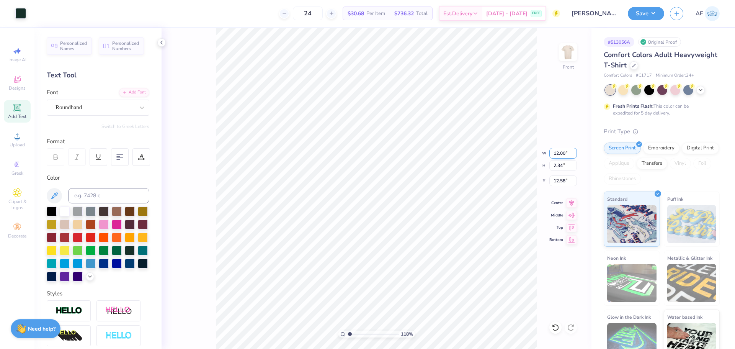
click at [558, 155] on input "12.00" at bounding box center [563, 153] width 28 height 11
type input "11"
type input "1.18145891733022"
type input "11.00"
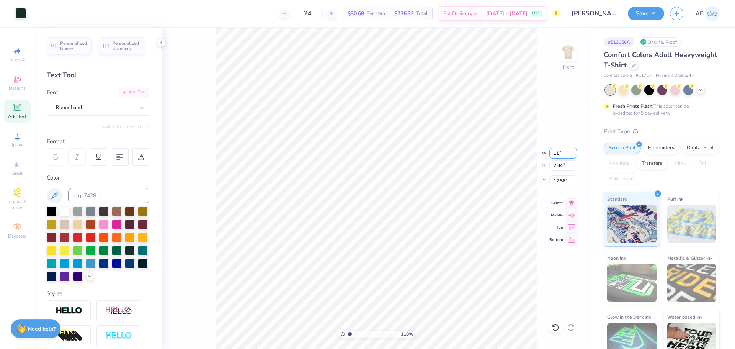
type input "2.15"
click at [557, 180] on input "12.68" at bounding box center [563, 180] width 28 height 11
type input "3"
type input "1.18145891733022"
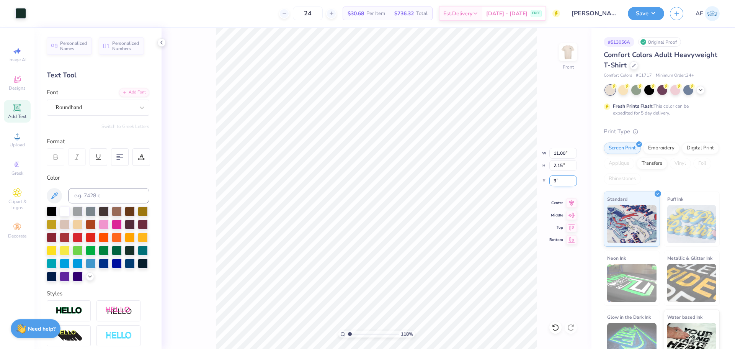
type input "3.00"
click at [571, 205] on icon at bounding box center [571, 201] width 11 height 9
type input "1.6491337272538"
type textarea "FORMAL 2025"
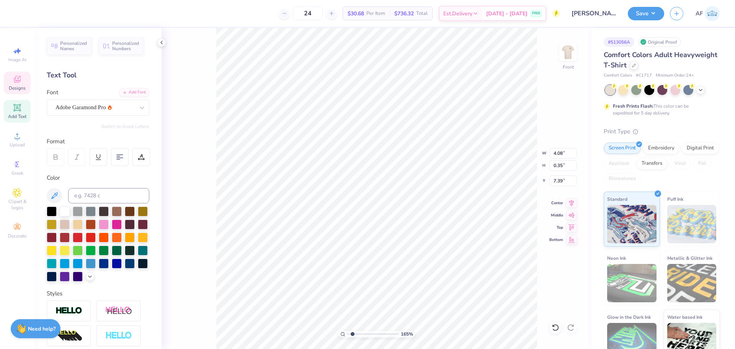
type input "1.6491337272538"
type textarea "FORMAL 2025"
type input "1.6491337272538"
type textarea "BFORMAL 2025"
type input "1.6491337272538"
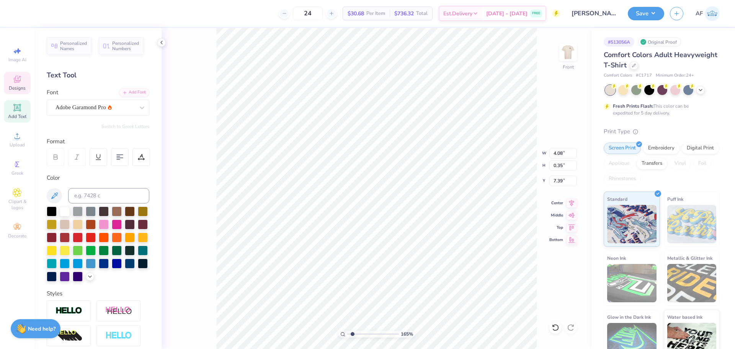
type textarea "BAFORMAL 2025"
type input "1.6491337272538"
type textarea "BARFORMAL 2025"
type input "1.6491337272538"
type textarea "BARNFORMAL 2025"
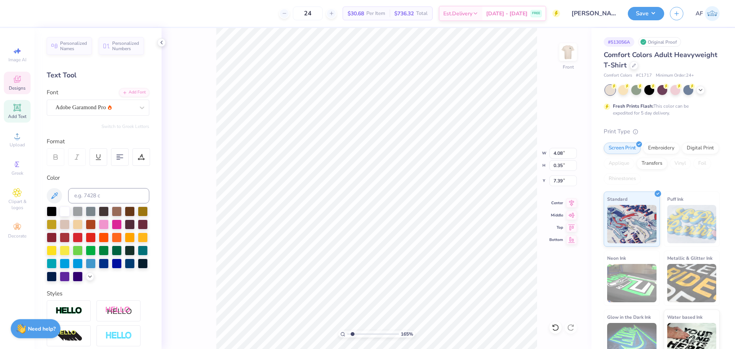
type input "1.6491337272538"
type textarea "BARN FORMAL 2025"
drag, startPoint x: 16, startPoint y: 137, endPoint x: 11, endPoint y: 84, distance: 53.5
click at [11, 85] on div "Image AI Designs Add Text Upload Greek Clipart & logos Decorate" at bounding box center [17, 142] width 27 height 199
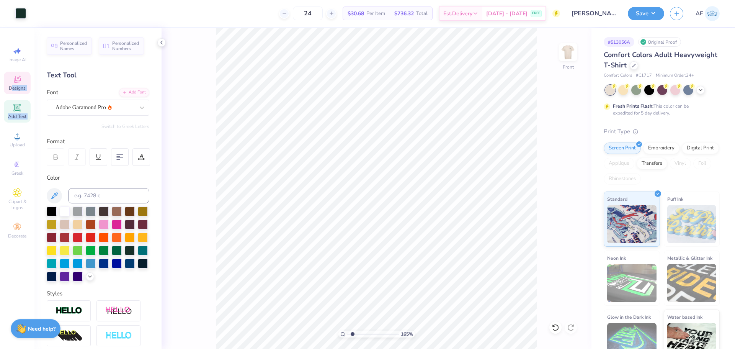
click at [11, 84] on div "Designs" at bounding box center [17, 83] width 27 height 23
type input "1.6491337272538"
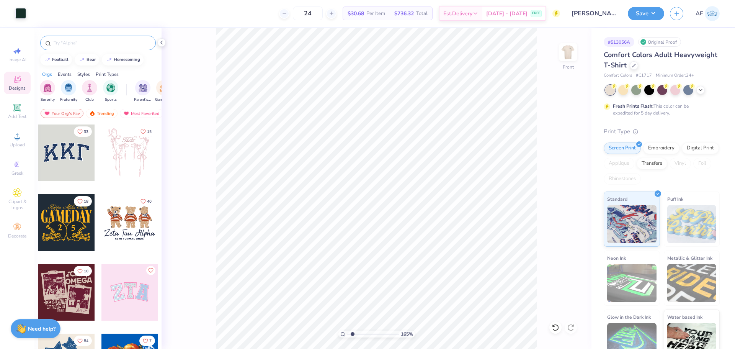
click at [82, 44] on input "text" at bounding box center [102, 43] width 98 height 8
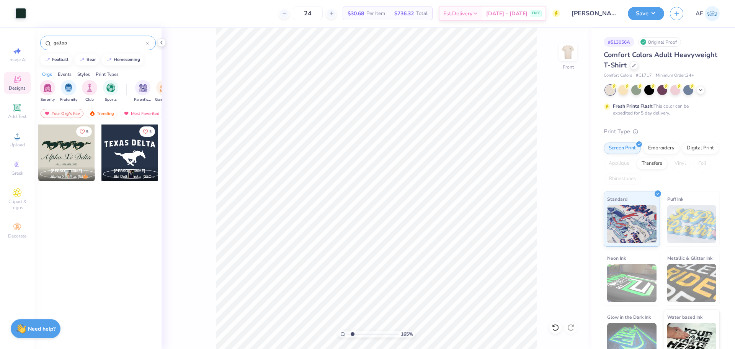
type input "gallop"
click at [77, 151] on div at bounding box center [66, 152] width 57 height 57
type input "1.6491337272538"
type input "10.16"
type input "1.6491337272538"
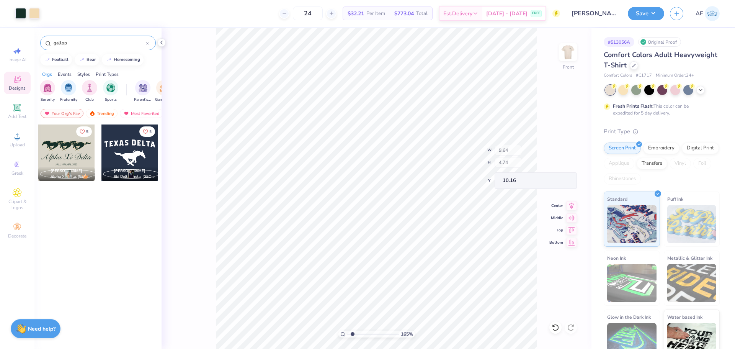
type input "4.40"
type input "1.82"
type input "10.24"
type input "1.6491337272538"
type input "9.33"
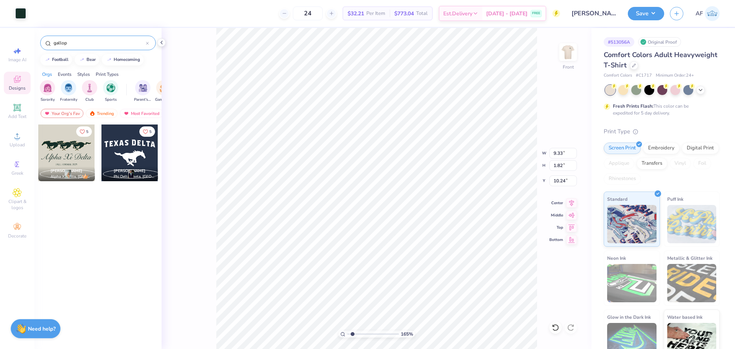
type input "1.6491337272538"
type input "9.64"
type input "1.62"
type input "12.63"
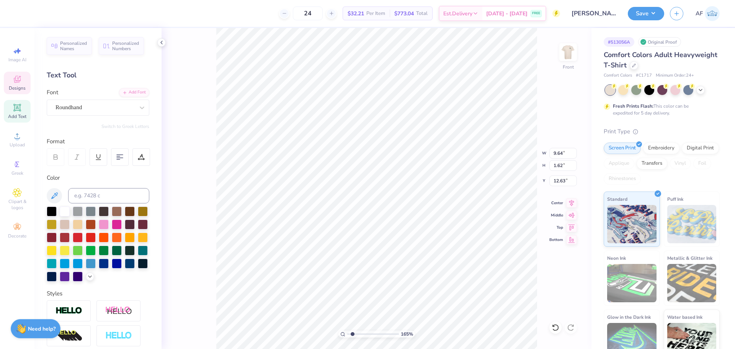
type input "1.6491337272538"
type input "7.94"
type input "5.47"
type input "1.6491337272538"
type input "9.64"
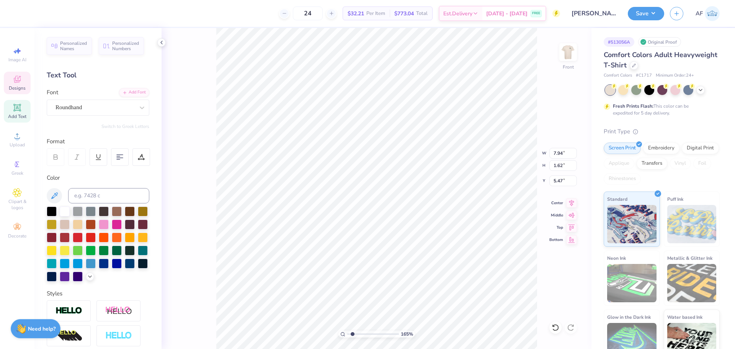
type input "12.63"
type input "1.6491337272538"
type input "7.94"
type input "5.47"
type input "1.6491337272538"
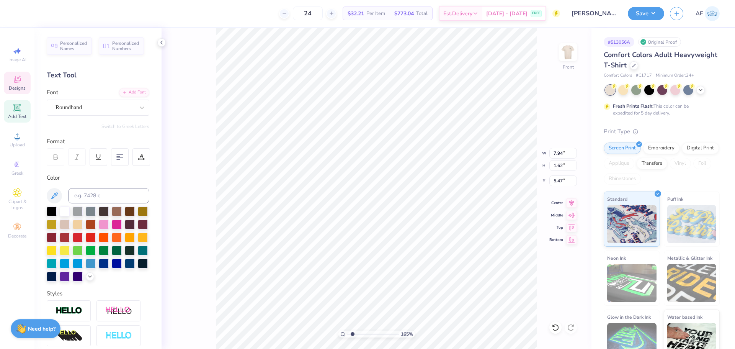
type input "4.40"
type input "1.82"
type input "10.24"
type input "1.6491337272538"
type input "11.00"
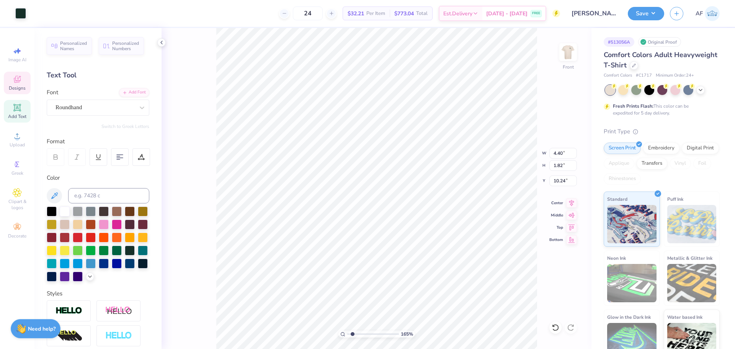
type input "2.15"
type input "3.00"
click at [557, 152] on input "11.00" at bounding box center [563, 153] width 28 height 11
type input "9"
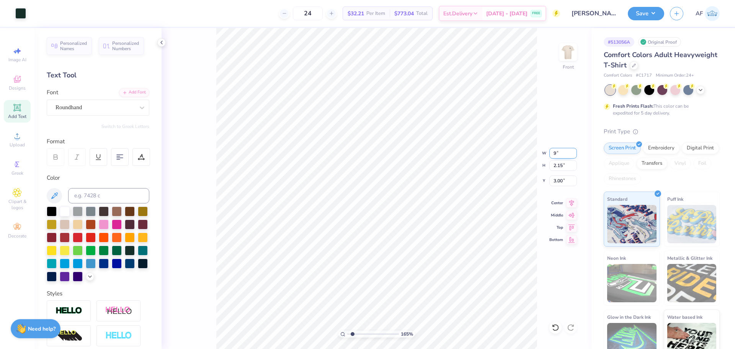
type input "1.6491337272538"
type input "9.00"
type input "1.76"
type input "3.20"
type input "1.6491337272538"
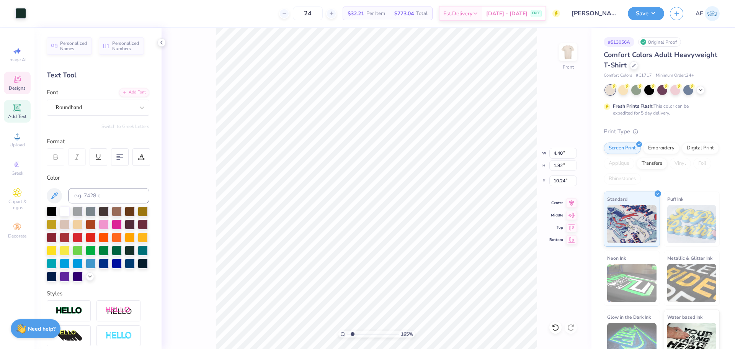
type input "9.33"
type input "1.6491337272538"
type input "9.00"
type input "1.76"
type input "3.20"
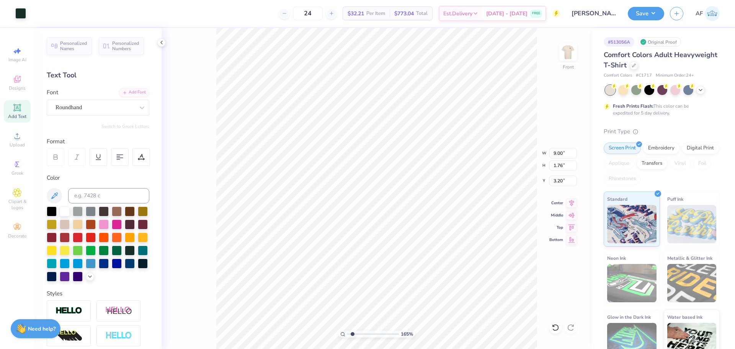
type input "1.6491337272538"
click at [557, 156] on input "9.00" at bounding box center [563, 153] width 28 height 11
type input "9.33"
type input "1.6491337272538"
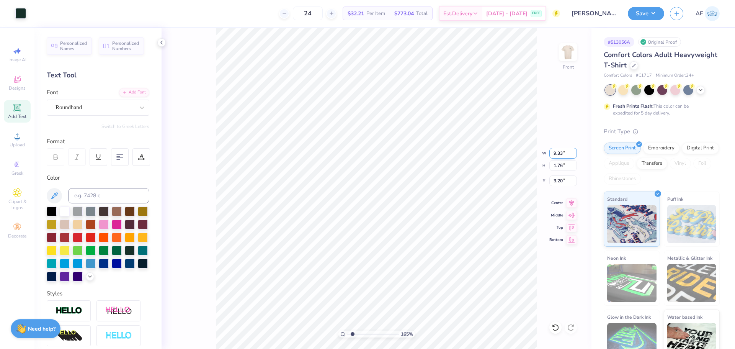
type input "1.82"
type input "3.16"
click at [572, 201] on icon at bounding box center [571, 201] width 5 height 7
type input "1.6491337272538"
type input "9.64"
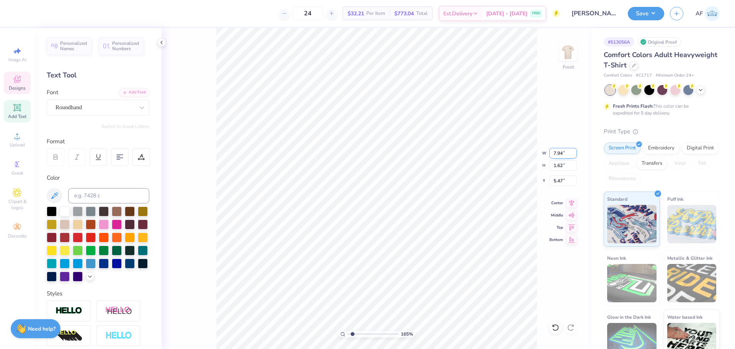
click at [556, 154] on input "7.94" at bounding box center [563, 153] width 28 height 11
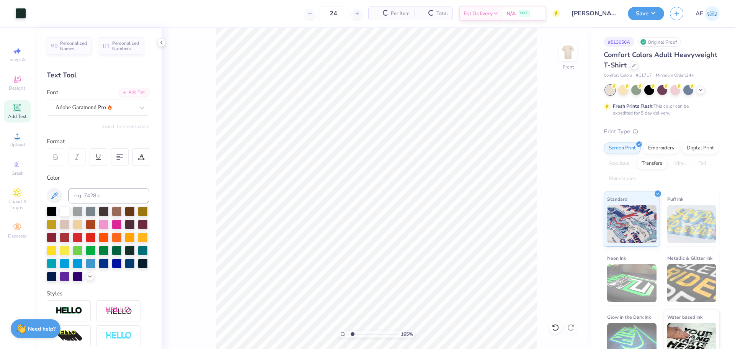
click at [165, 339] on div "165 % Front" at bounding box center [377, 188] width 430 height 321
click at [555, 181] on input "3.16" at bounding box center [563, 180] width 28 height 11
click at [571, 201] on icon at bounding box center [571, 201] width 5 height 7
click at [558, 180] on input "3.11" at bounding box center [563, 180] width 28 height 11
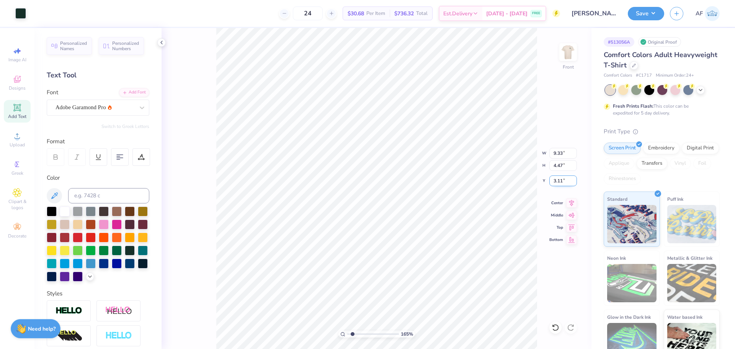
click at [558, 180] on input "3.11" at bounding box center [563, 180] width 28 height 11
click at [570, 50] on img at bounding box center [568, 52] width 31 height 31
paste textarea "513056A"
click at [567, 203] on icon at bounding box center [571, 201] width 11 height 9
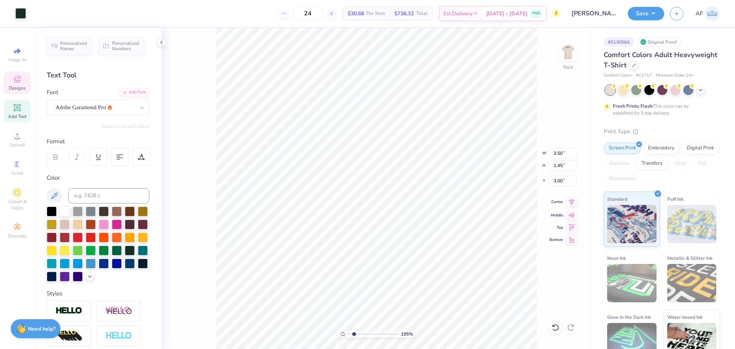
click at [569, 201] on icon at bounding box center [571, 201] width 11 height 9
click at [564, 48] on img at bounding box center [568, 52] width 31 height 31
click at [194, 155] on div "100 % Front" at bounding box center [377, 188] width 430 height 321
click at [570, 202] on icon at bounding box center [571, 201] width 11 height 9
click at [658, 11] on button "Save" at bounding box center [646, 12] width 36 height 13
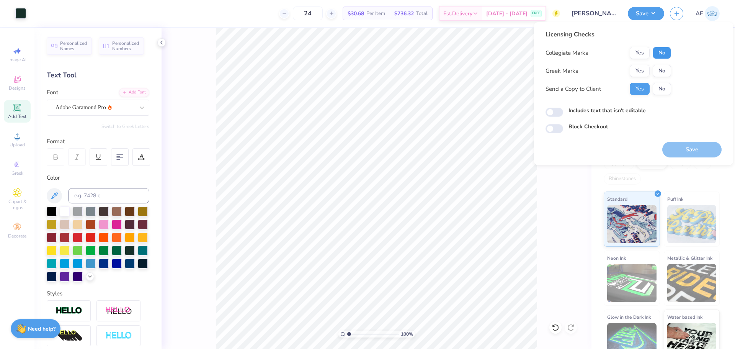
click at [660, 54] on button "No" at bounding box center [662, 53] width 18 height 12
click at [644, 69] on button "Yes" at bounding box center [640, 71] width 20 height 12
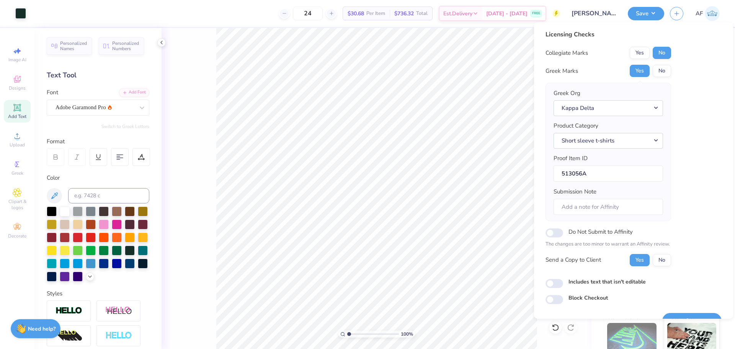
drag, startPoint x: 674, startPoint y: 314, endPoint x: 698, endPoint y: 246, distance: 72.3
click at [697, 248] on div "Licensing Checks Collegiate Marks Yes No Greek Marks Yes No Greek Org Kappa Del…" at bounding box center [634, 179] width 176 height 298
click at [676, 314] on button "Save" at bounding box center [691, 321] width 59 height 16
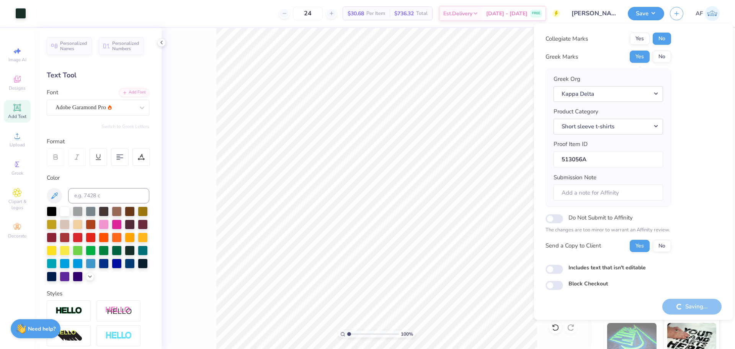
scroll to position [17, 0]
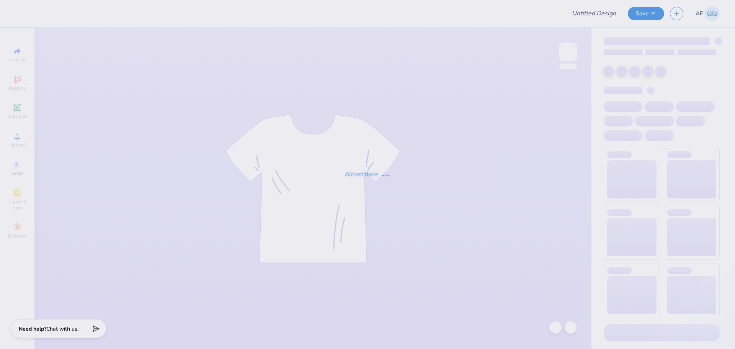
type input "Lambda Chi Football Shirts"
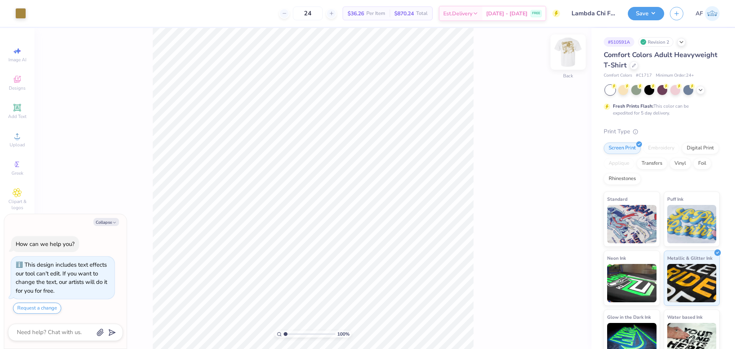
click at [565, 55] on img at bounding box center [568, 52] width 31 height 31
type textarea "x"
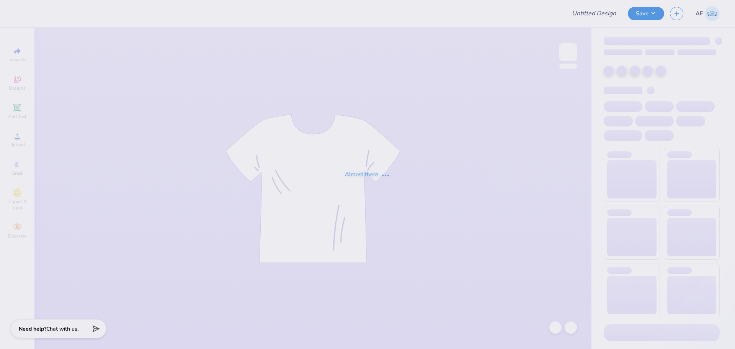
type input "Lambda Chi Football Shirts"
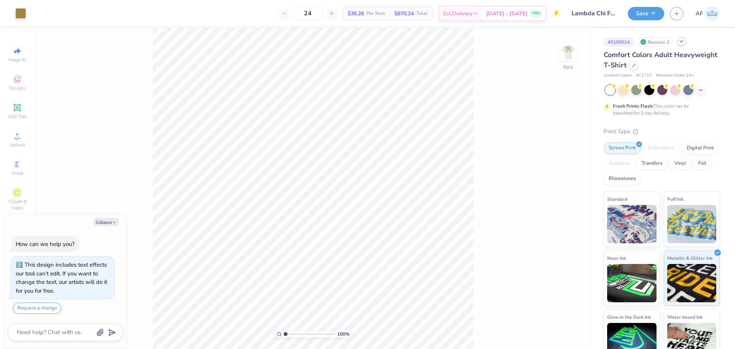
click at [684, 41] on icon at bounding box center [681, 41] width 6 height 6
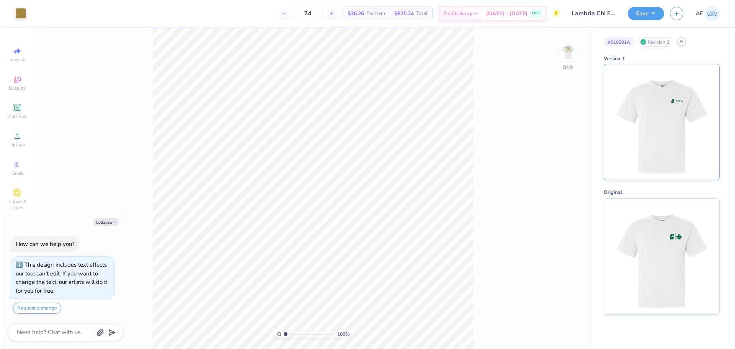
click at [643, 123] on img at bounding box center [661, 121] width 95 height 115
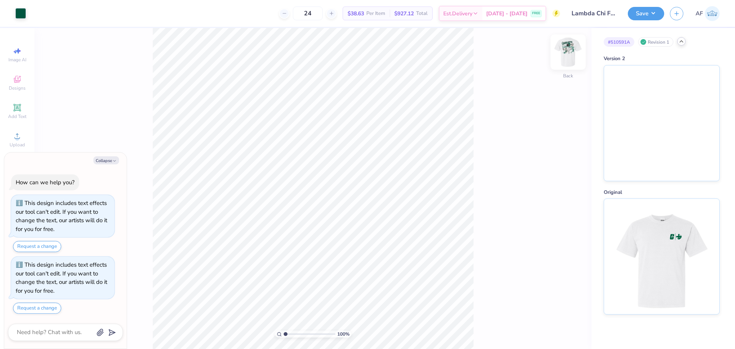
click at [564, 47] on img at bounding box center [568, 52] width 31 height 31
type textarea "x"
